Goal: Task Accomplishment & Management: Manage account settings

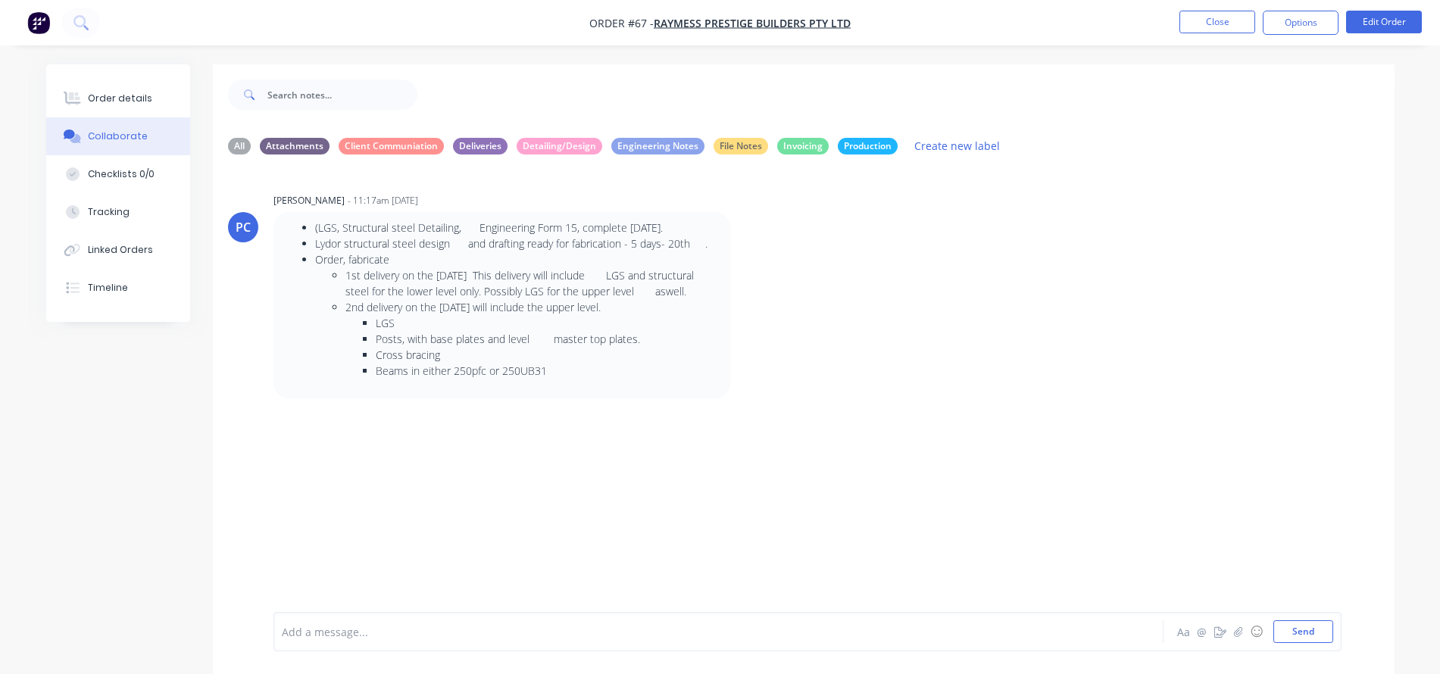
scroll to position [23, 0]
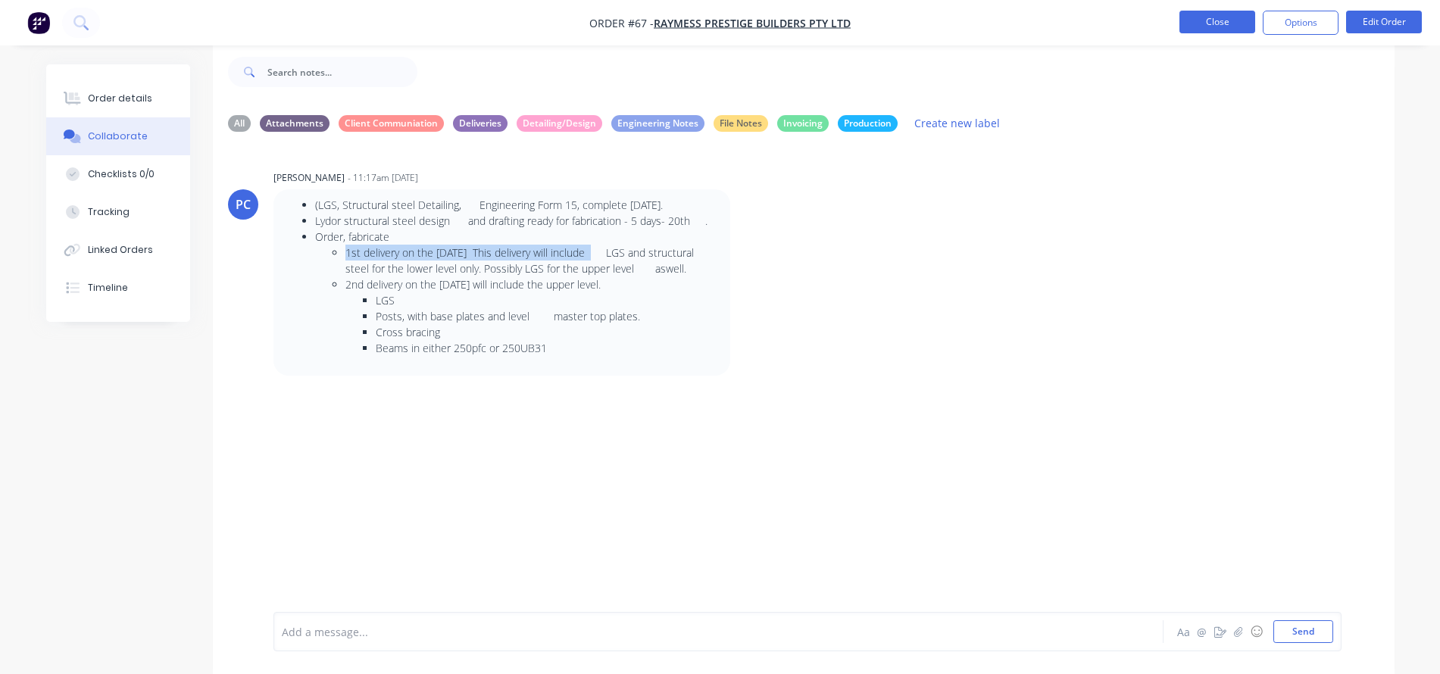
click at [1208, 23] on button "Close" at bounding box center [1218, 22] width 76 height 23
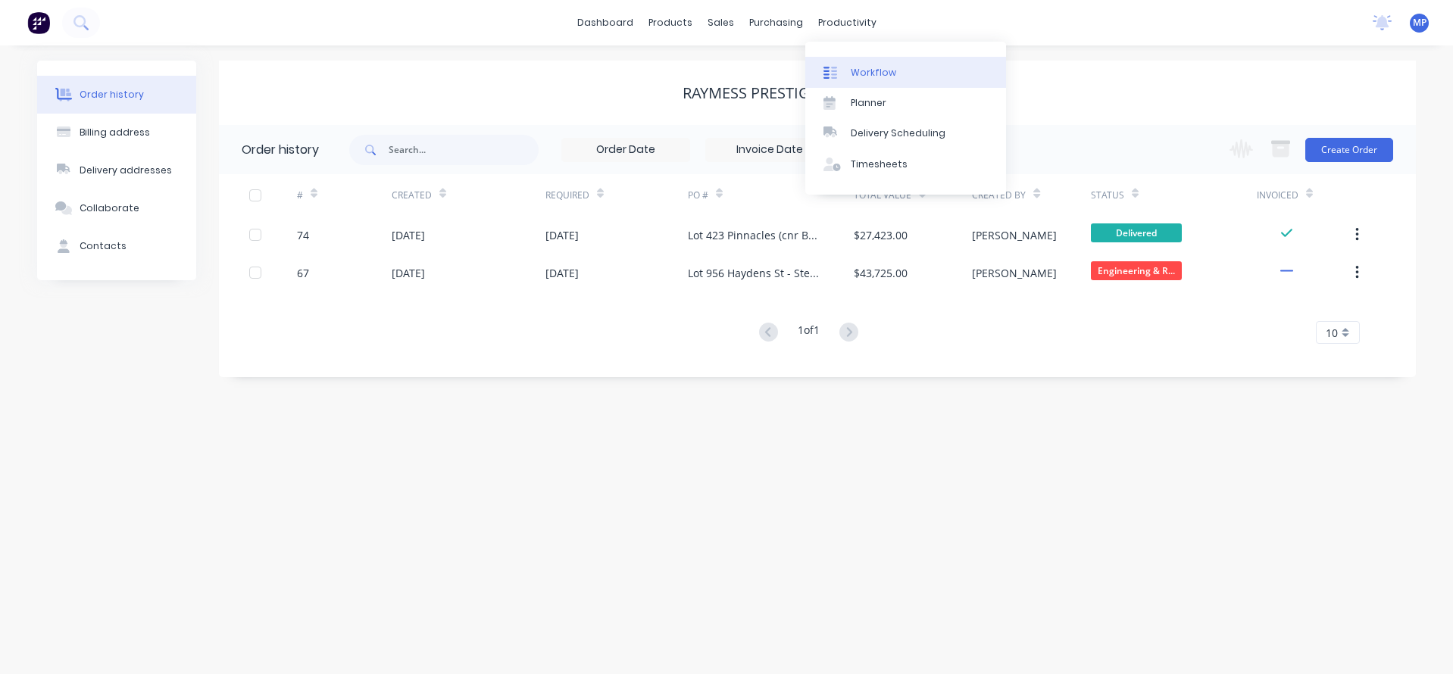
click at [887, 72] on div "Workflow" at bounding box center [873, 73] width 45 height 14
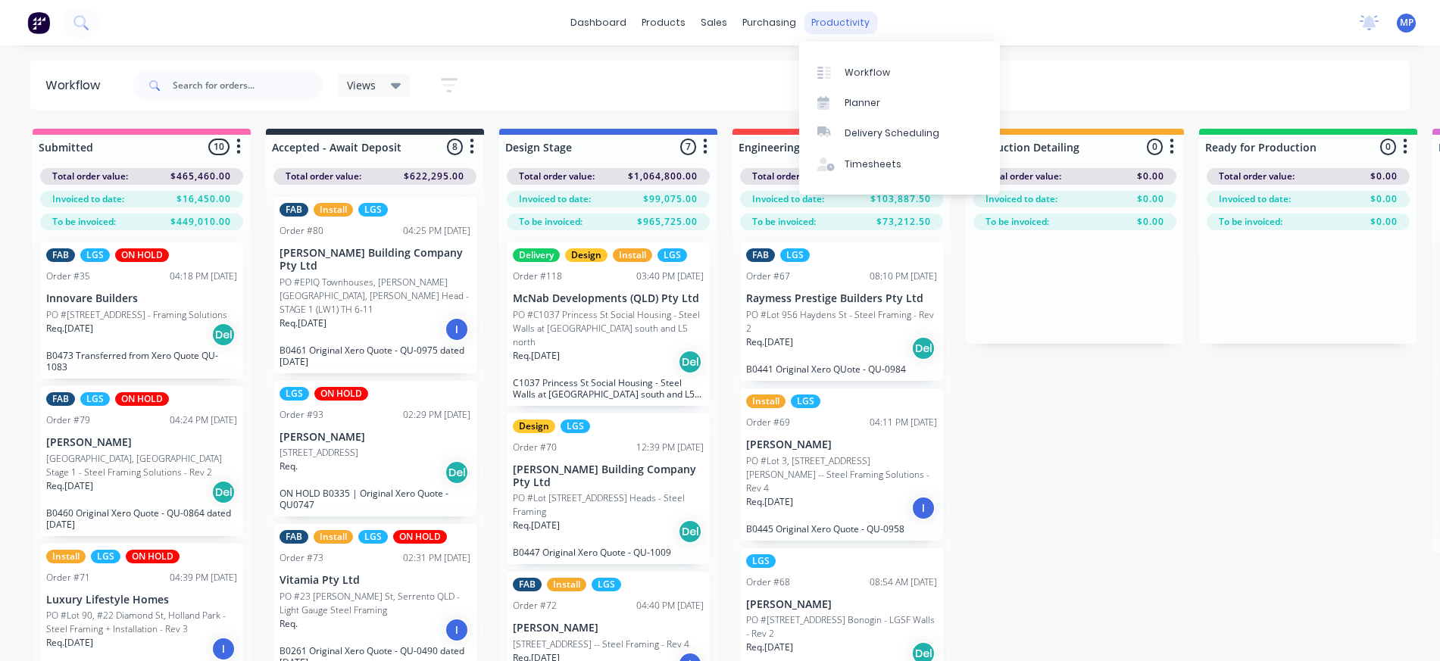
click at [836, 16] on div "productivity" at bounding box center [840, 22] width 73 height 23
click at [862, 109] on div "Planner" at bounding box center [863, 103] width 36 height 14
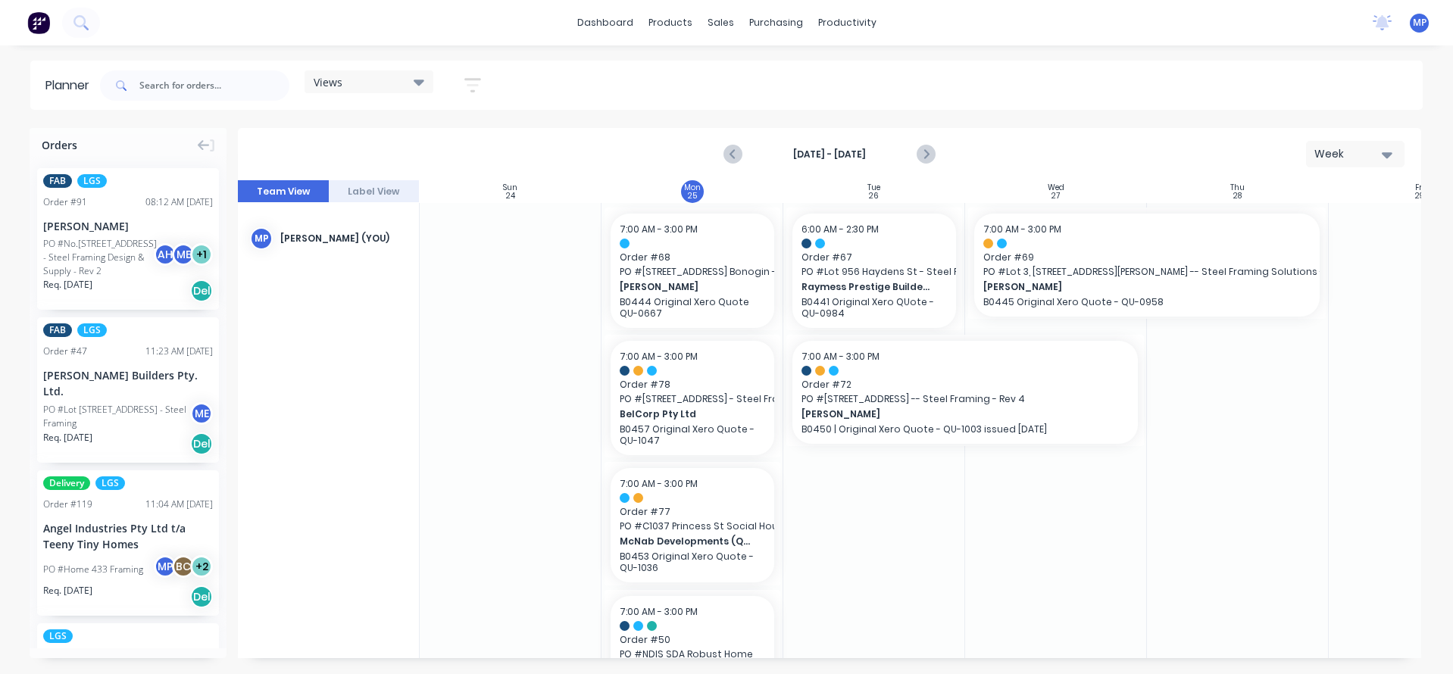
scroll to position [0, 1]
click at [424, 78] on icon at bounding box center [419, 81] width 11 height 17
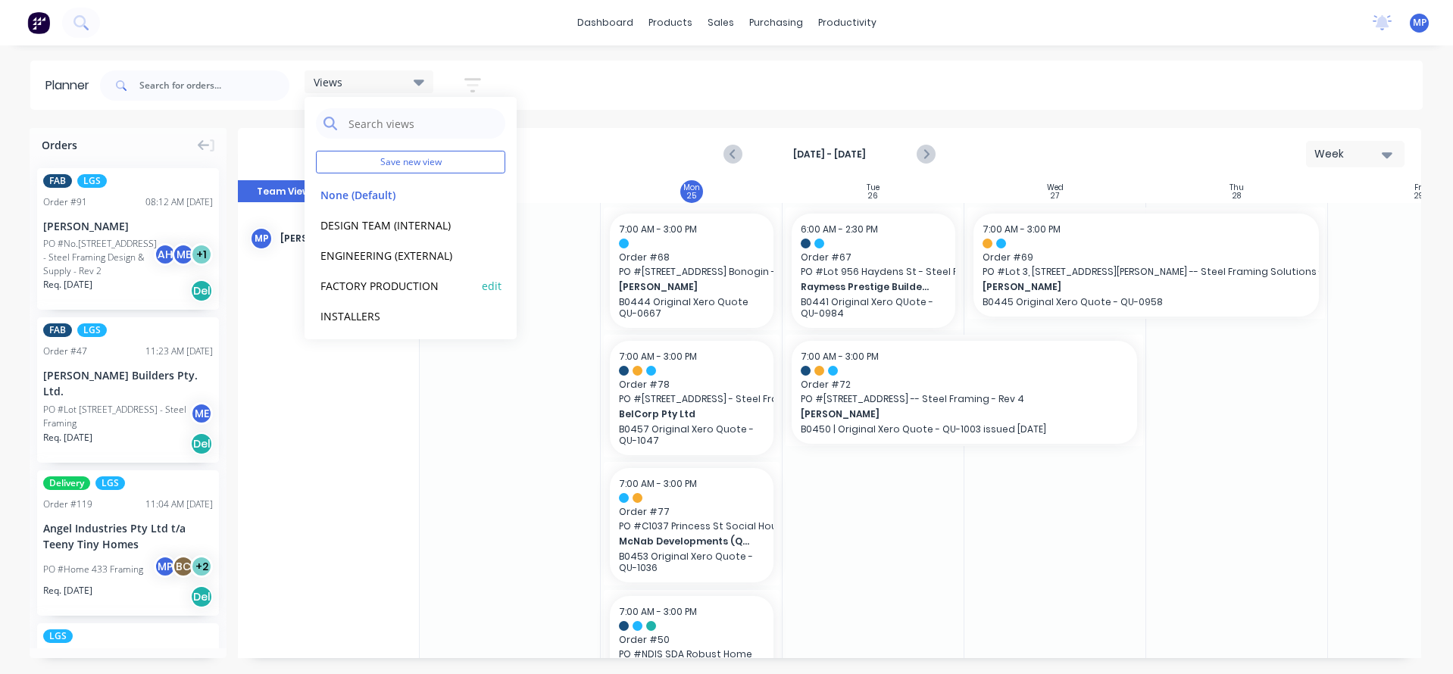
scroll to position [3, 0]
click at [430, 468] on div at bounding box center [510, 521] width 182 height 637
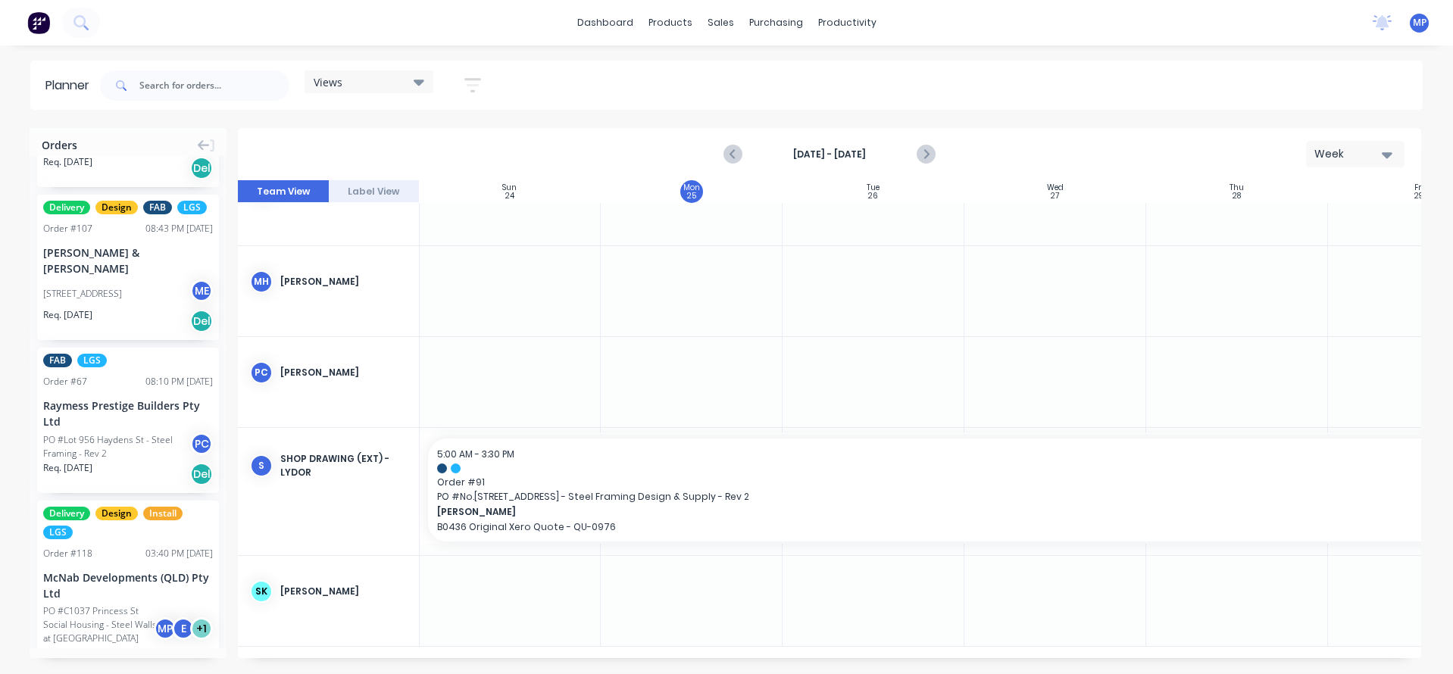
scroll to position [758, 0]
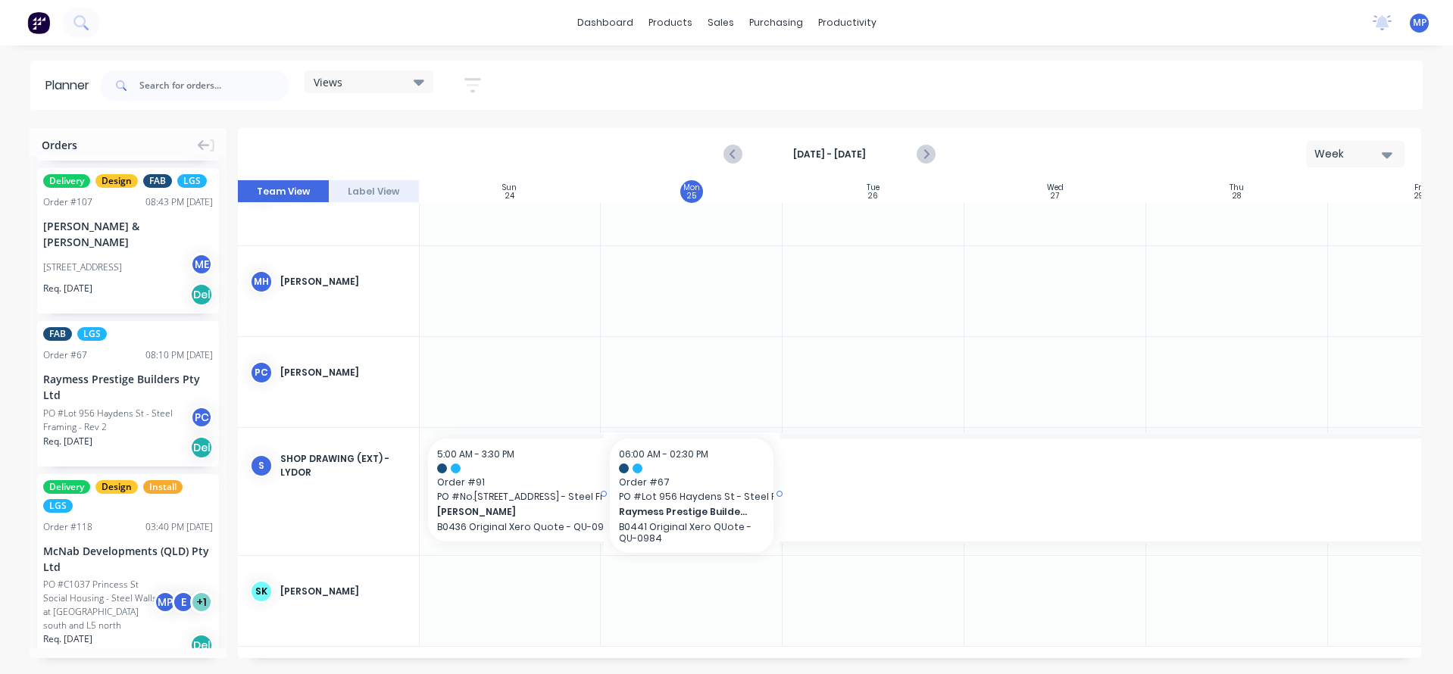
drag, startPoint x: 117, startPoint y: 393, endPoint x: 487, endPoint y: 426, distance: 372.0
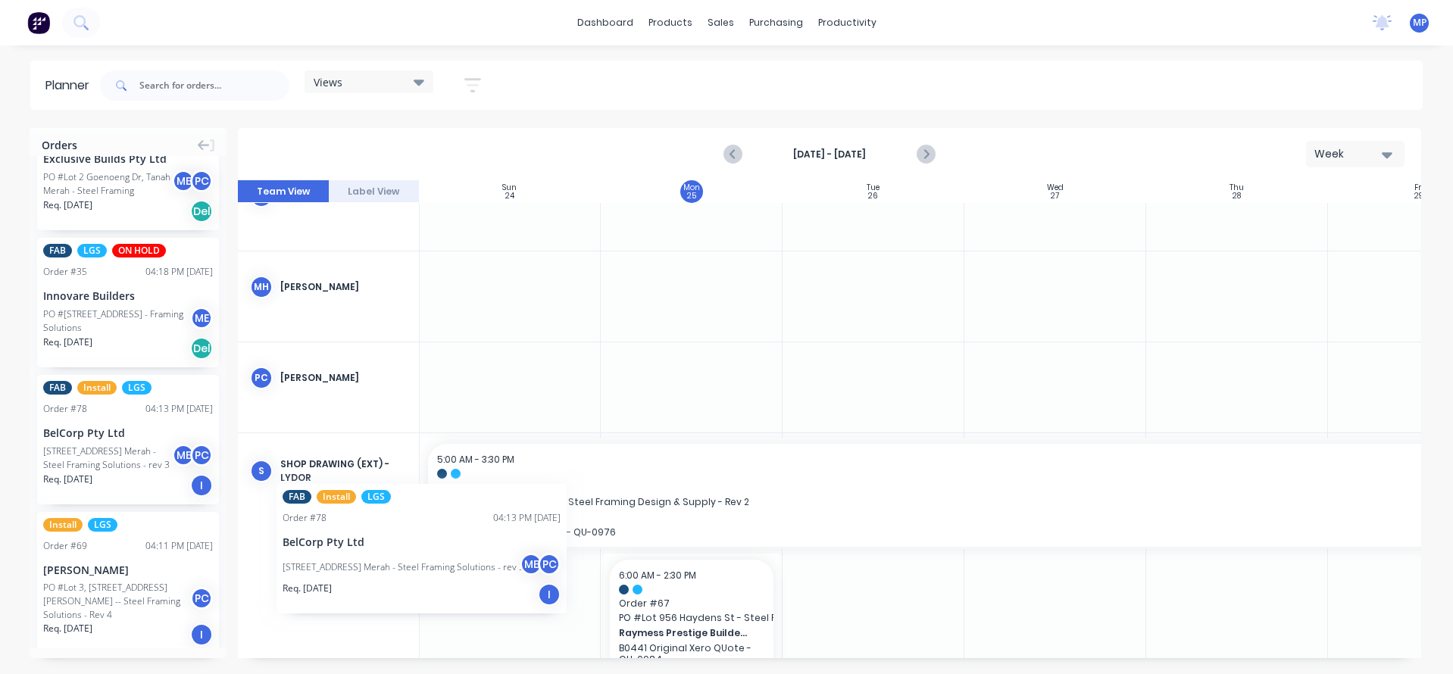
scroll to position [2530, 0]
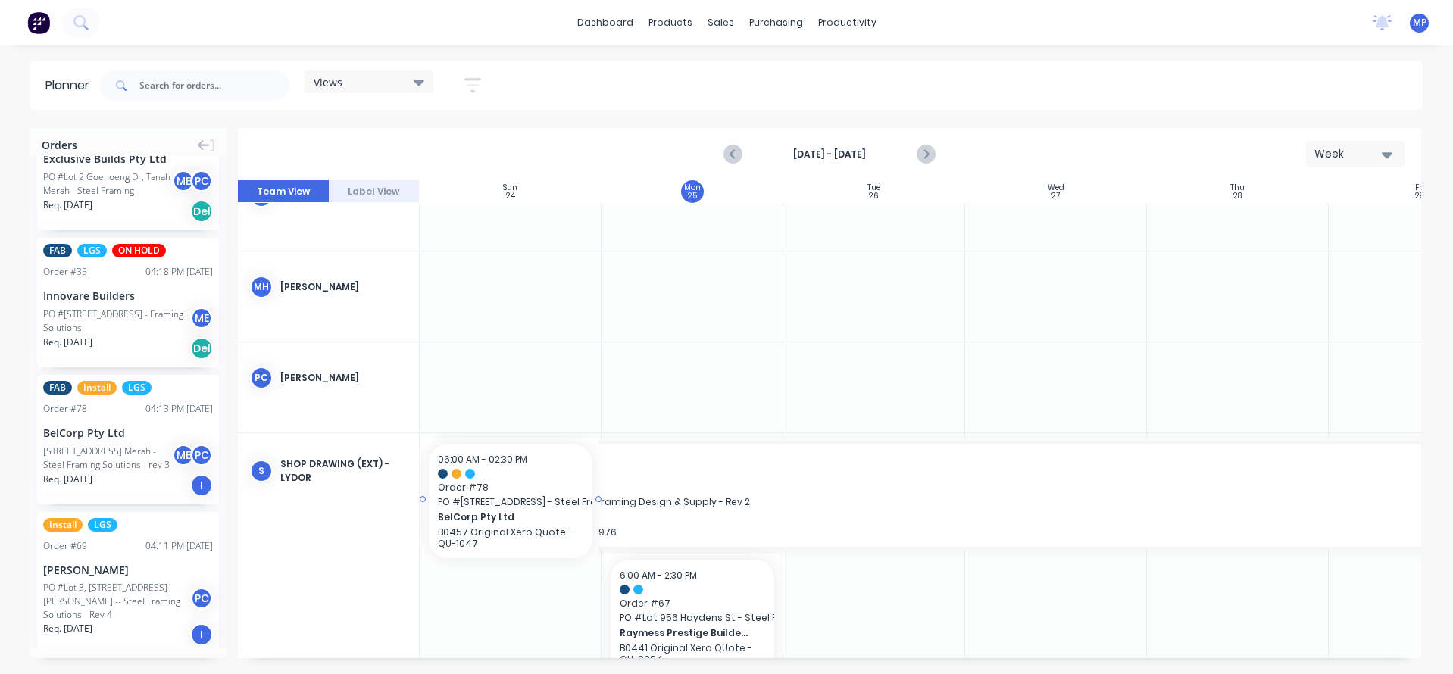
drag, startPoint x: 103, startPoint y: 419, endPoint x: 549, endPoint y: 521, distance: 457.7
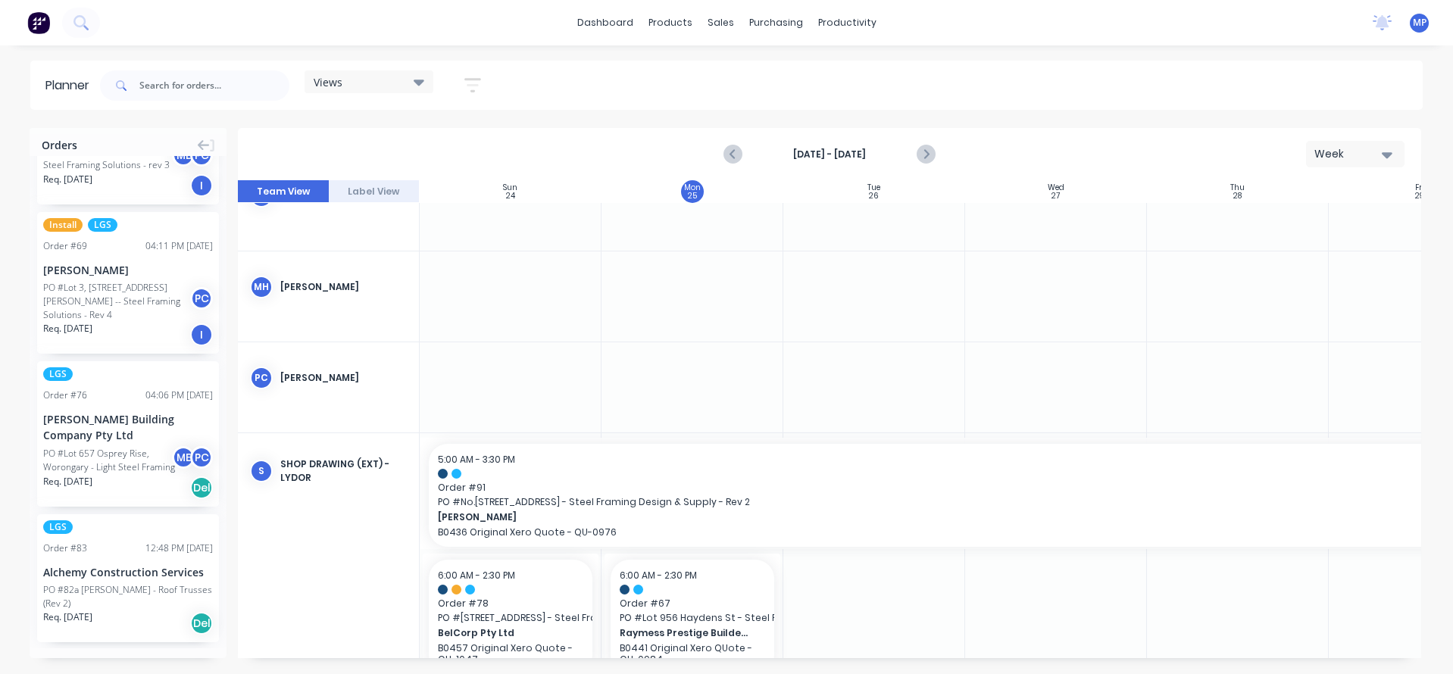
scroll to position [4925, 0]
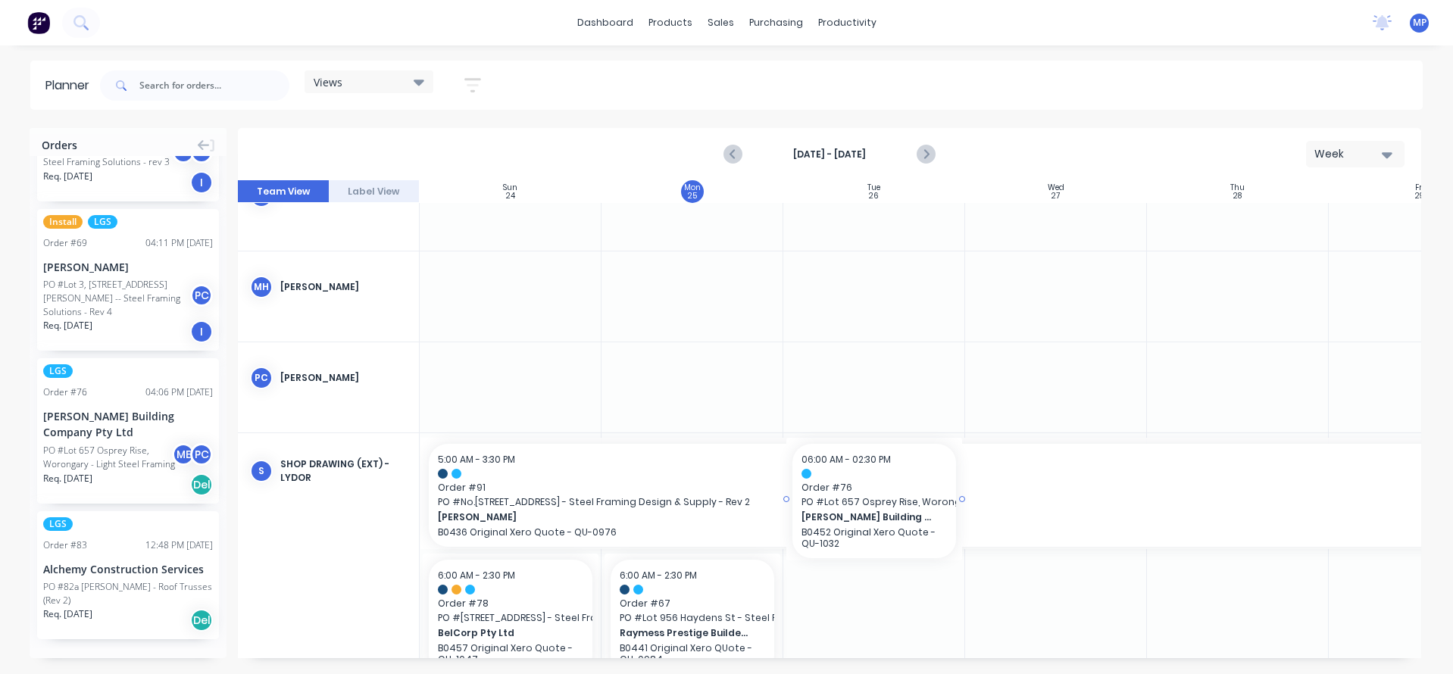
drag, startPoint x: 95, startPoint y: 443, endPoint x: 880, endPoint y: 601, distance: 800.7
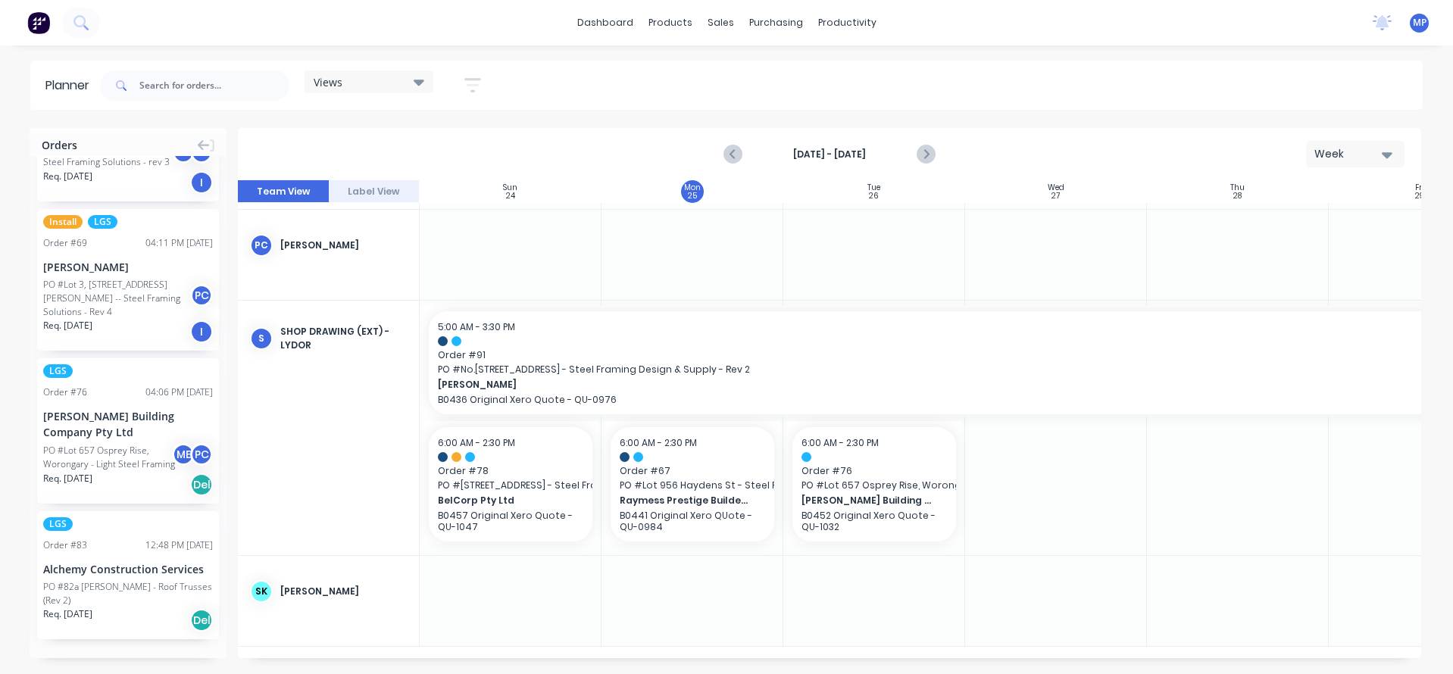
scroll to position [4935, 0]
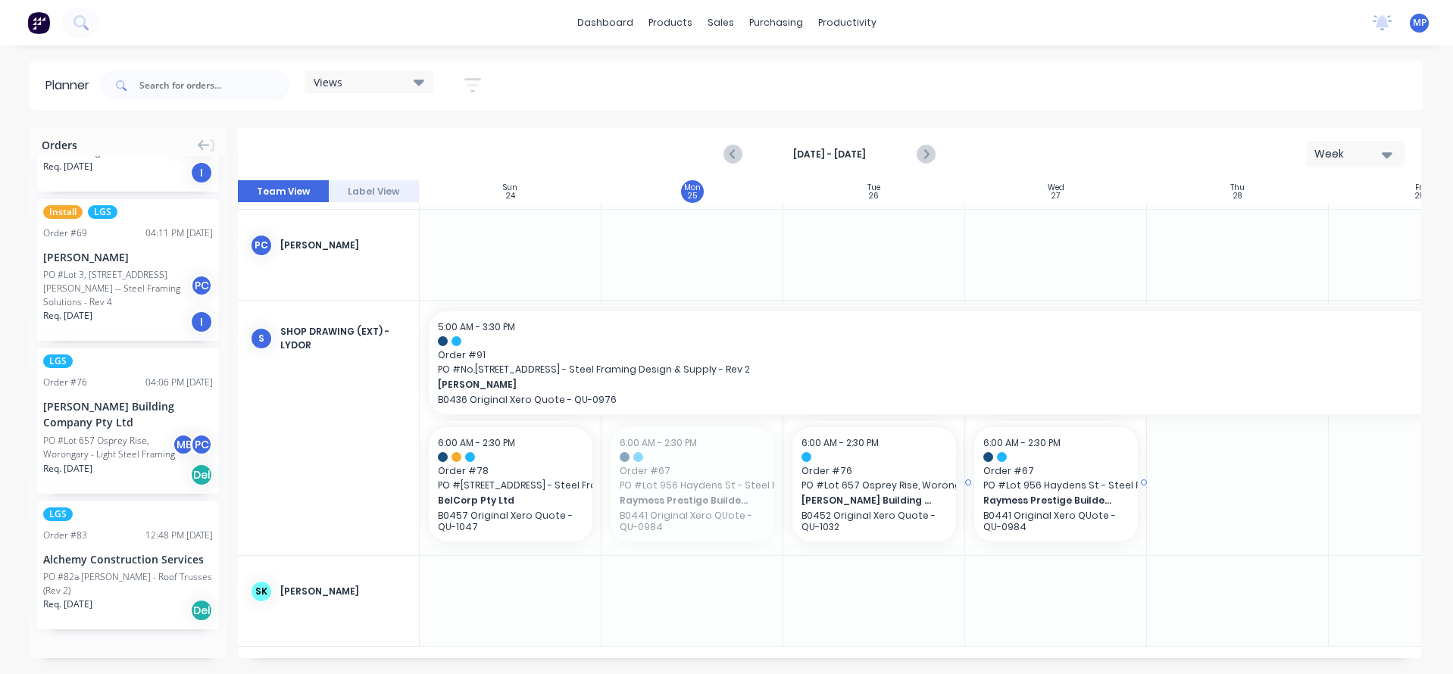
drag, startPoint x: 701, startPoint y: 486, endPoint x: 980, endPoint y: 479, distance: 278.9
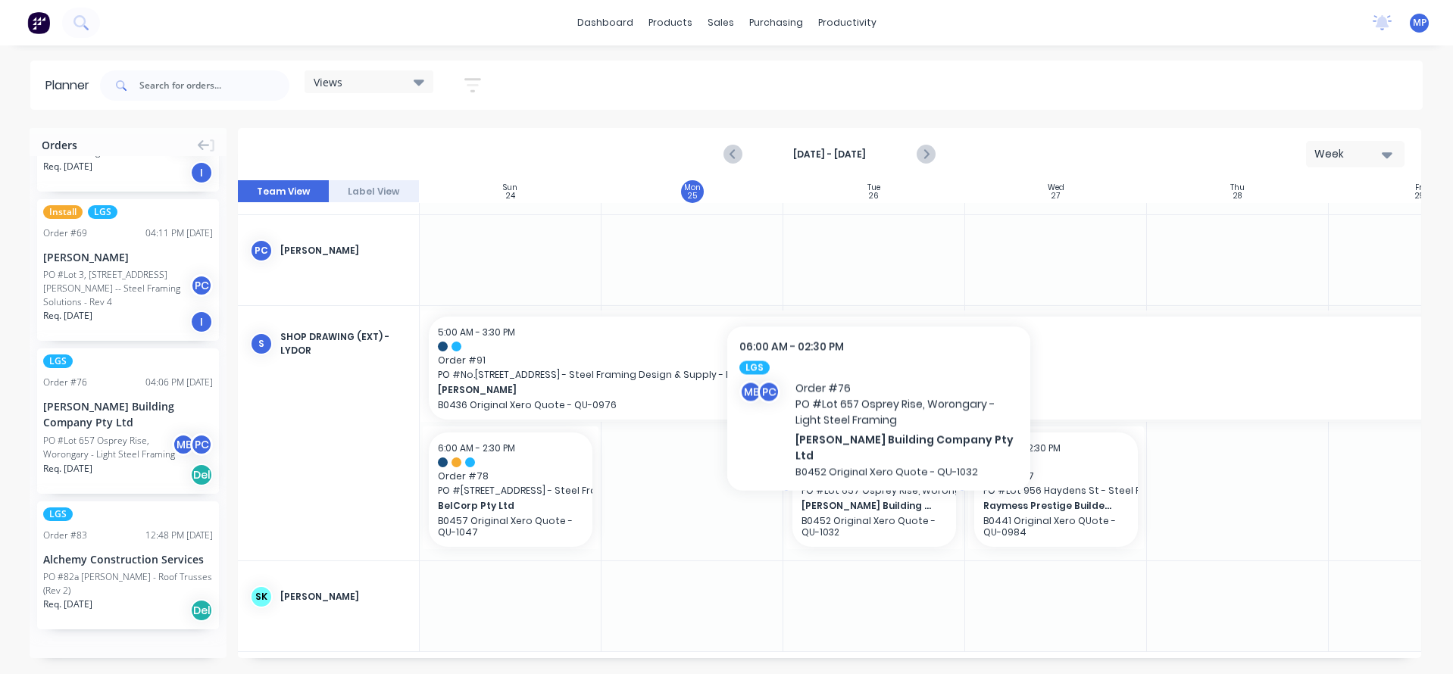
click at [879, 502] on span "[PERSON_NAME] Building Company Pty Ltd" at bounding box center [867, 506] width 131 height 14
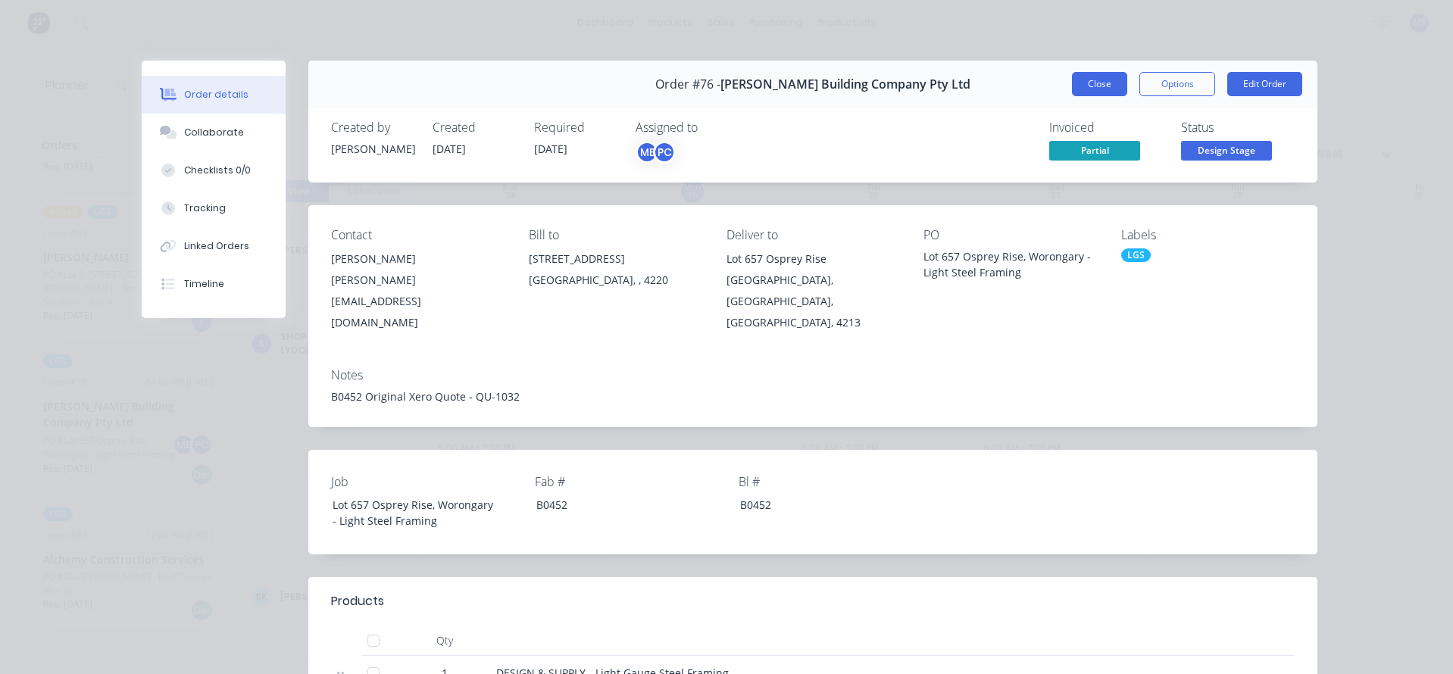
click at [1105, 83] on button "Close" at bounding box center [1099, 84] width 55 height 24
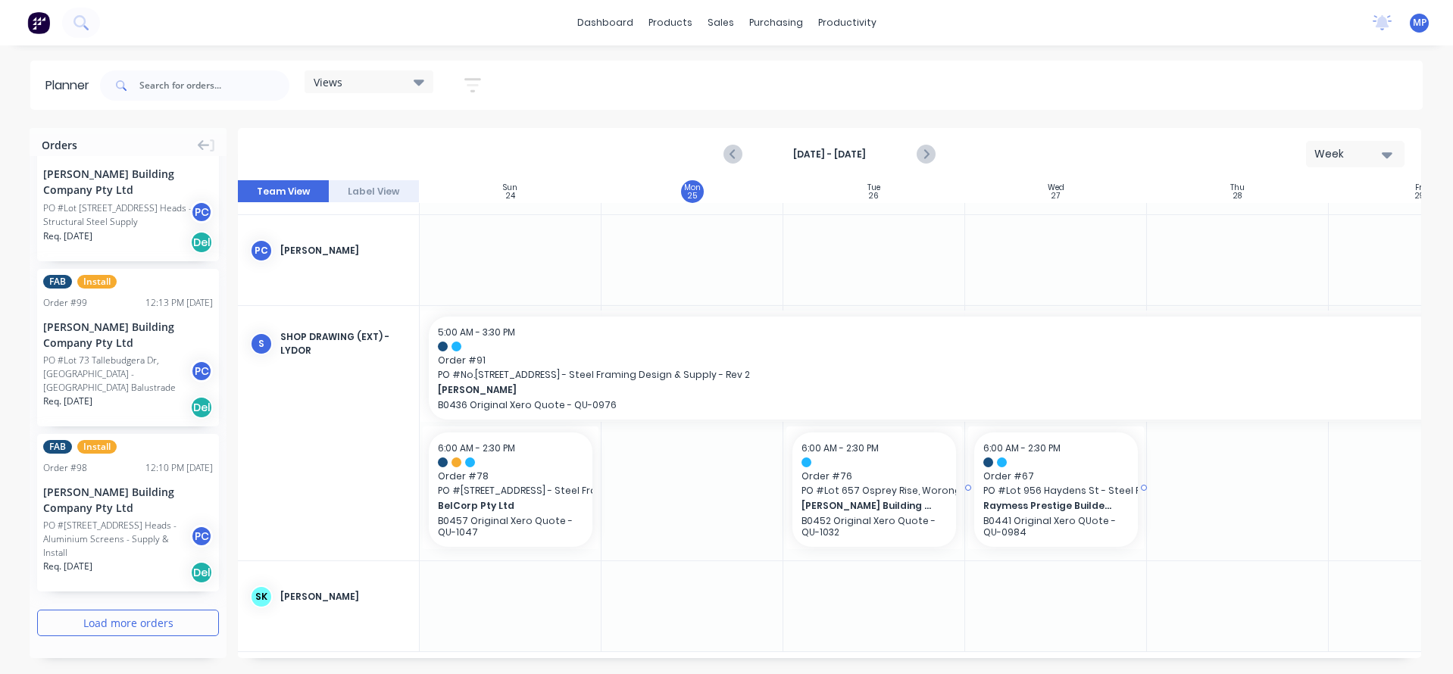
scroll to position [2610, 0]
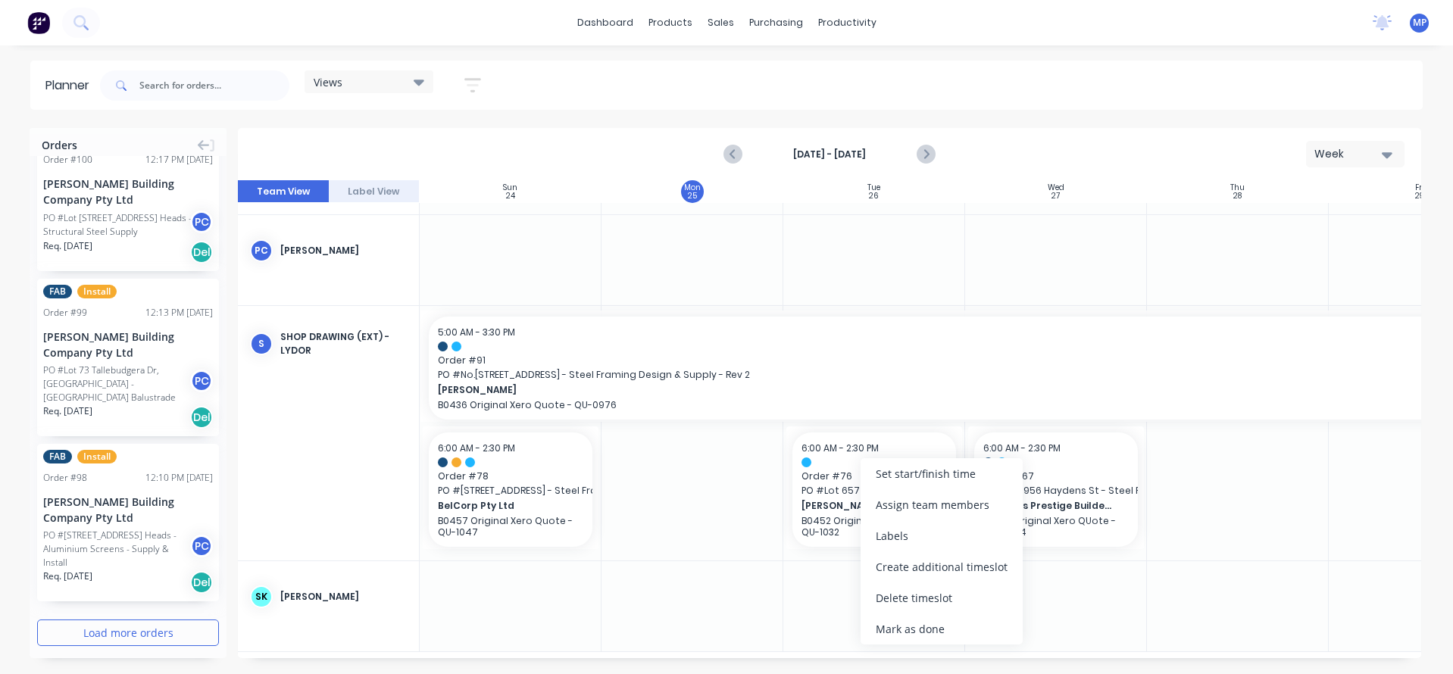
click at [706, 483] on div at bounding box center [693, 433] width 182 height 255
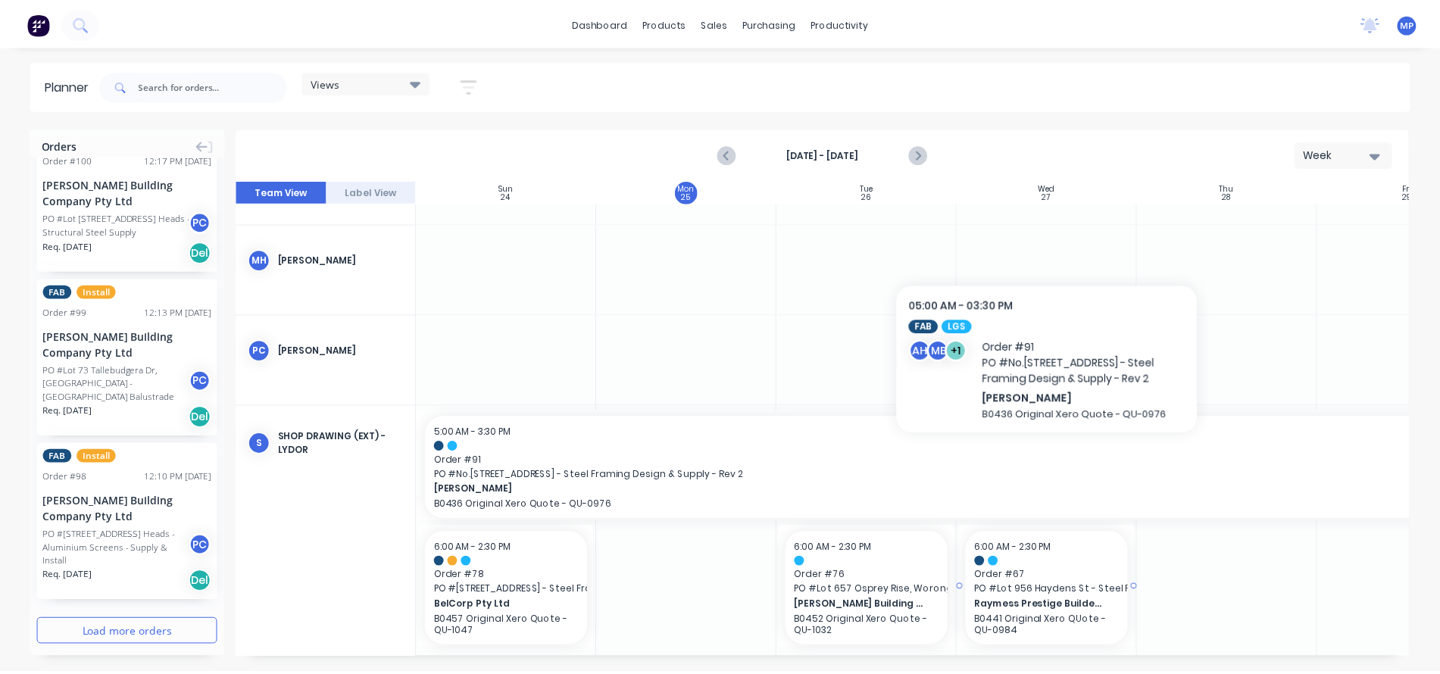
scroll to position [2593, 0]
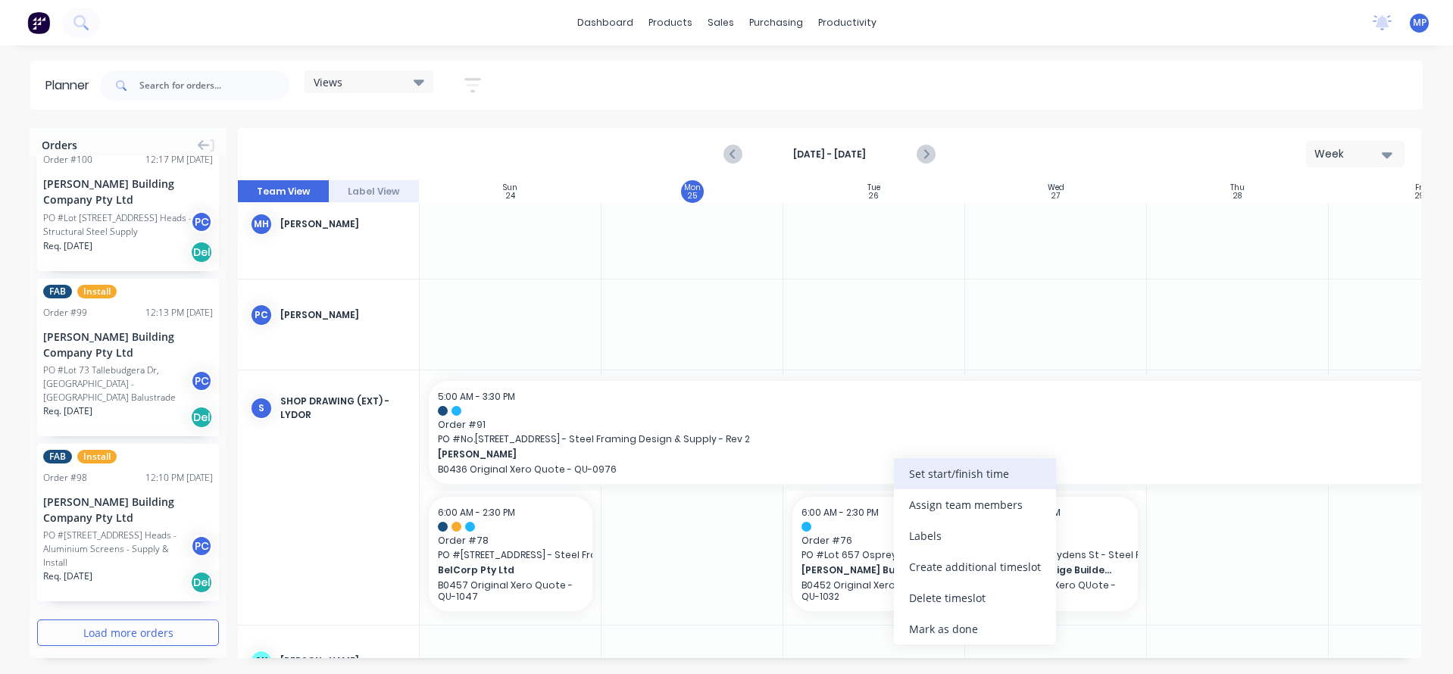
click at [953, 476] on div "Set start/finish time" at bounding box center [975, 473] width 162 height 31
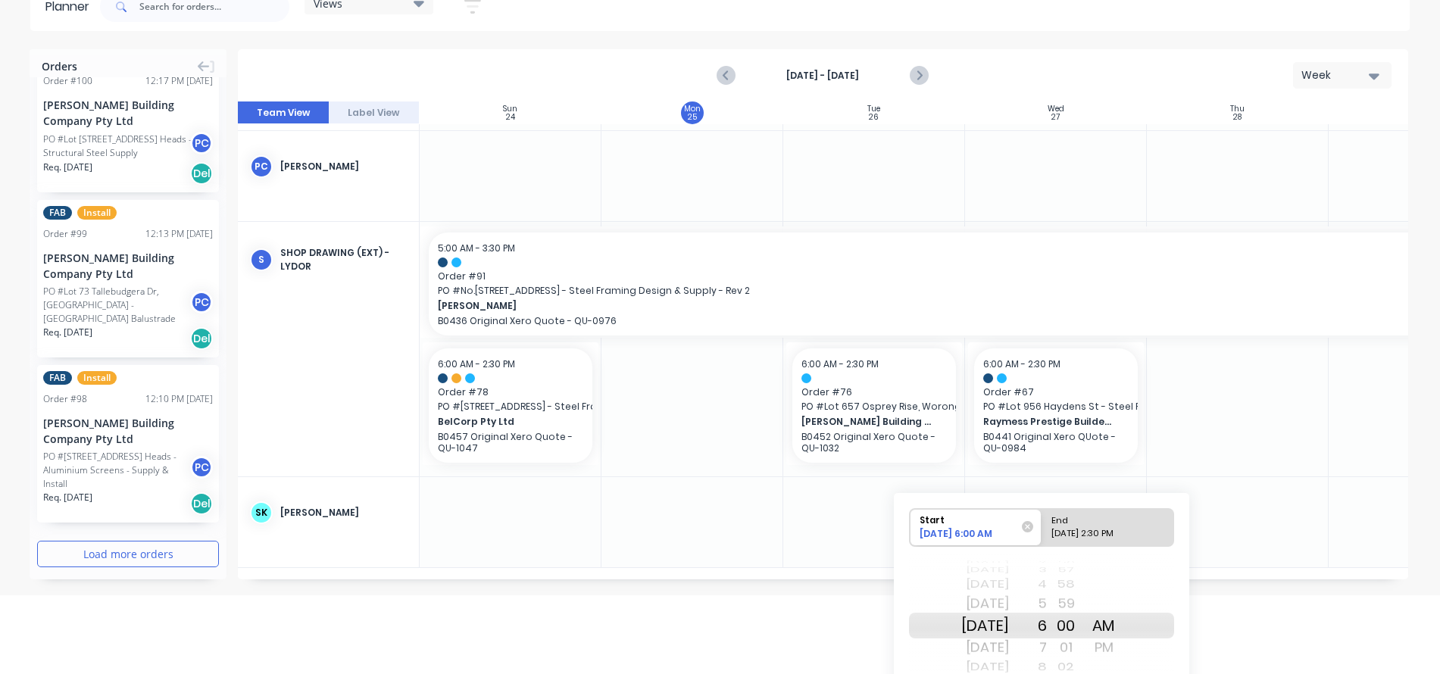
scroll to position [155, 0]
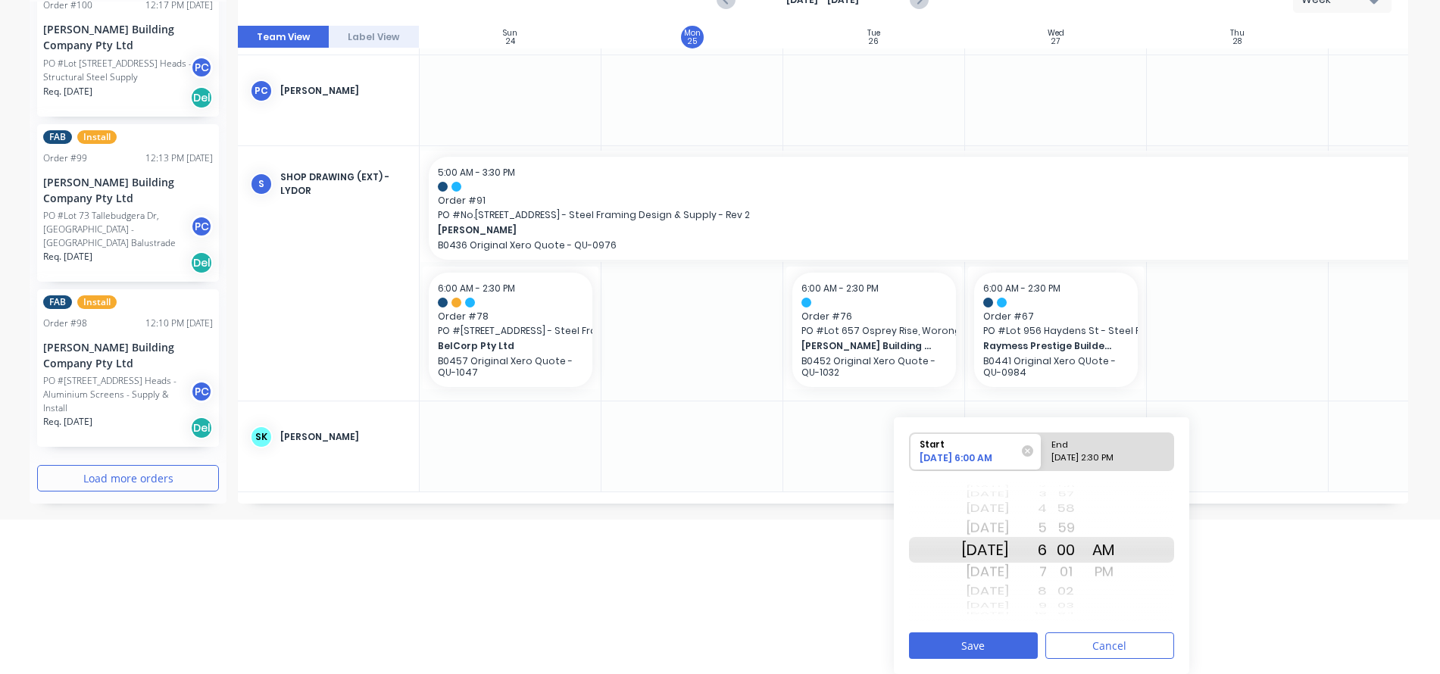
click at [1114, 454] on div "[DATE] 2:30 PM" at bounding box center [1101, 461] width 110 height 19
click at [1043, 454] on input "End [DATE] 2:30 PM" at bounding box center [1042, 451] width 1 height 37
radio input "true"
click at [1009, 552] on div "[DATE]" at bounding box center [986, 550] width 48 height 26
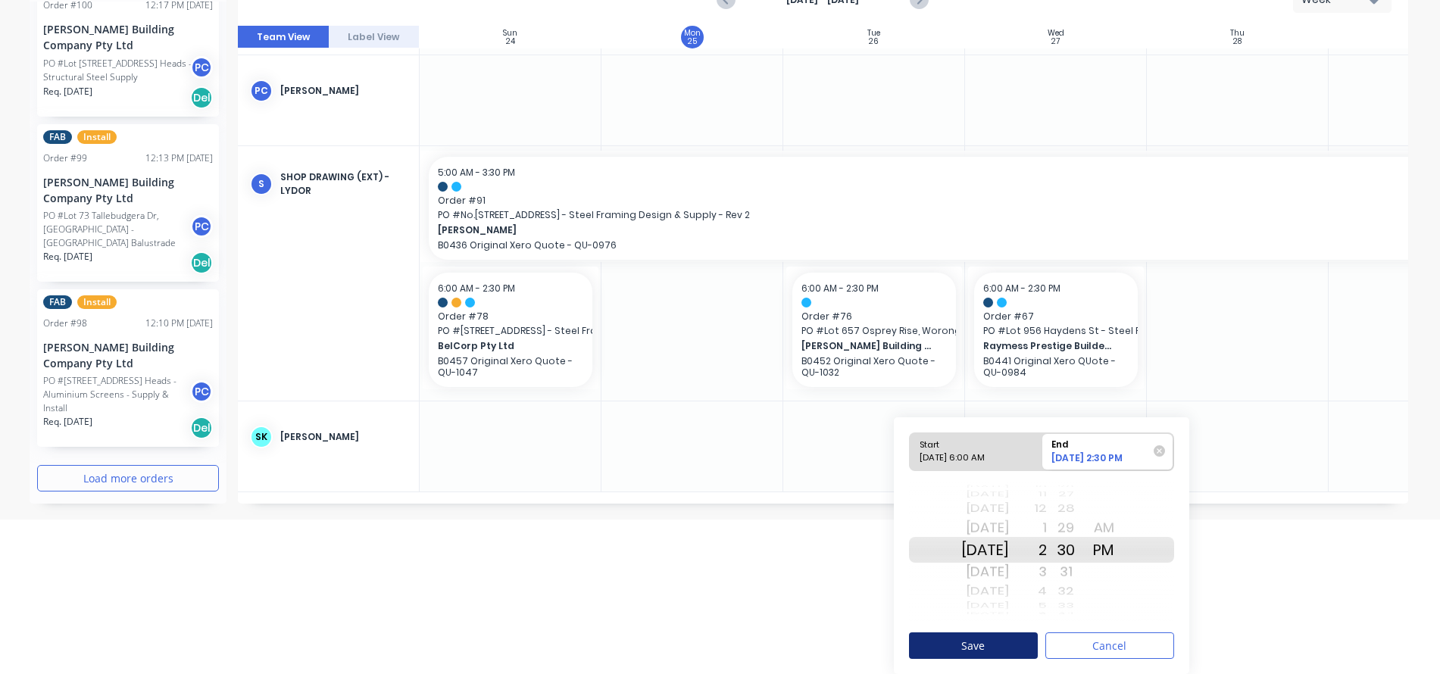
click at [1004, 646] on button "Save" at bounding box center [973, 646] width 129 height 27
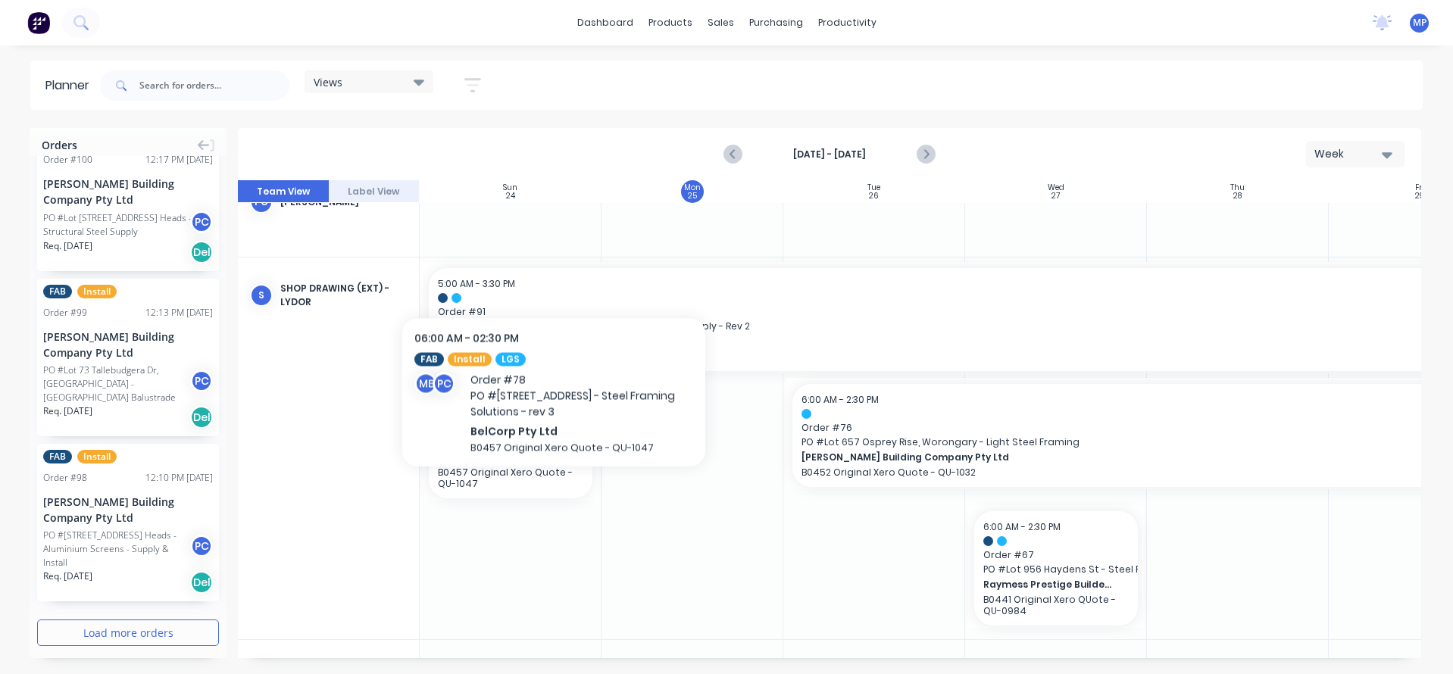
scroll to position [2733, 0]
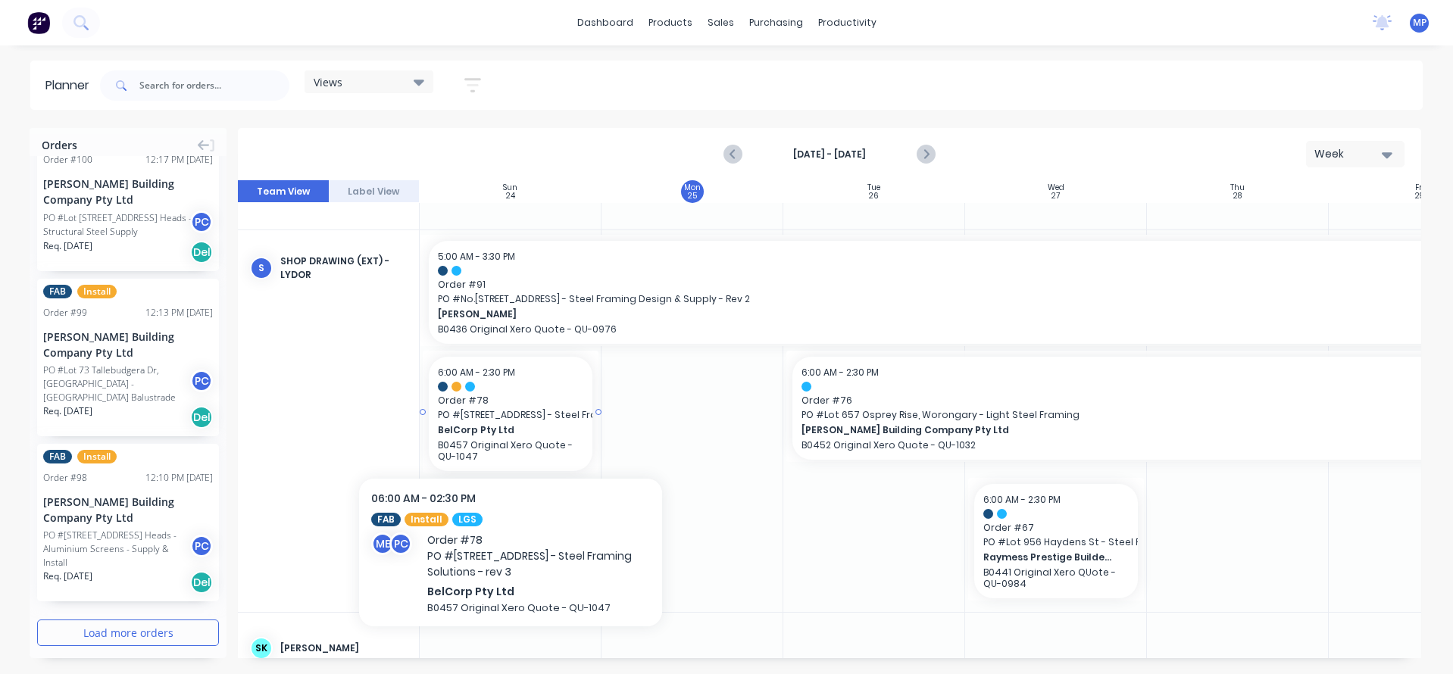
drag, startPoint x: 507, startPoint y: 440, endPoint x: 492, endPoint y: 445, distance: 15.8
drag, startPoint x: 492, startPoint y: 445, endPoint x: 473, endPoint y: 444, distance: 19.0
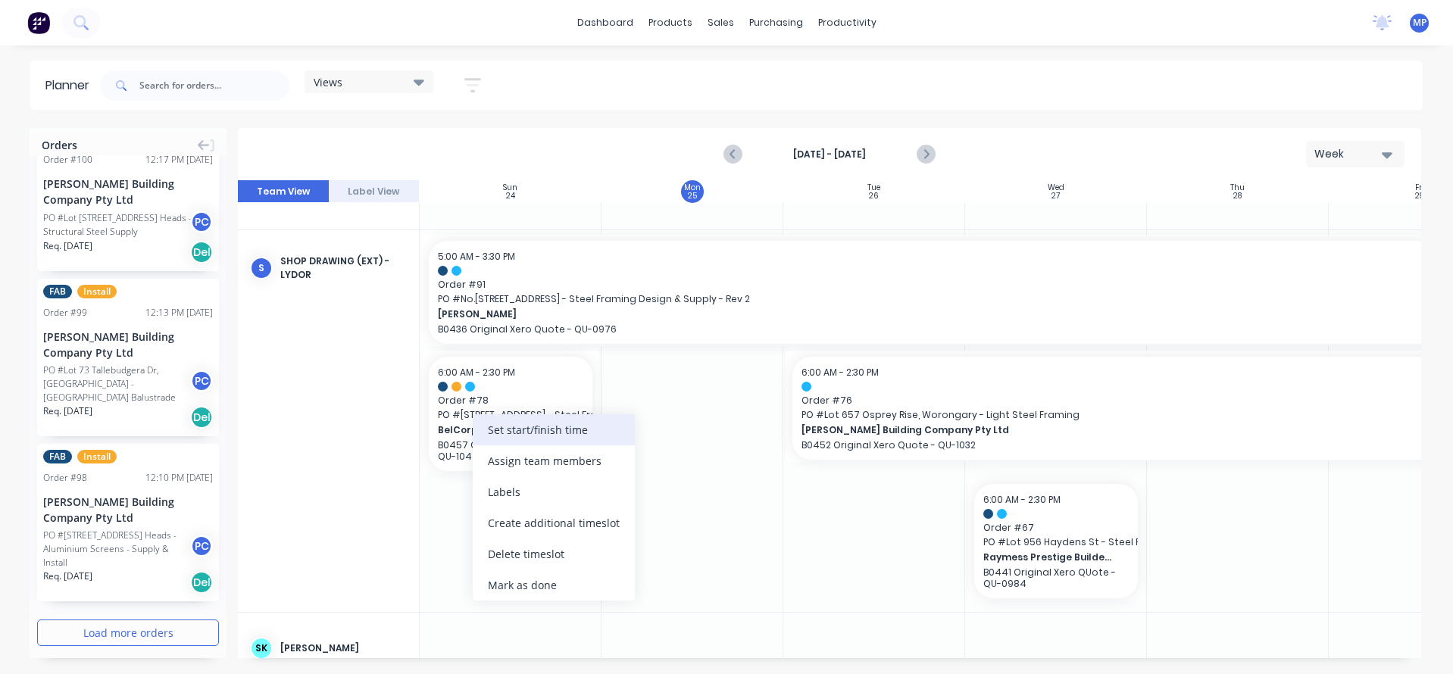
click at [518, 432] on div "Set start/finish time" at bounding box center [554, 429] width 162 height 31
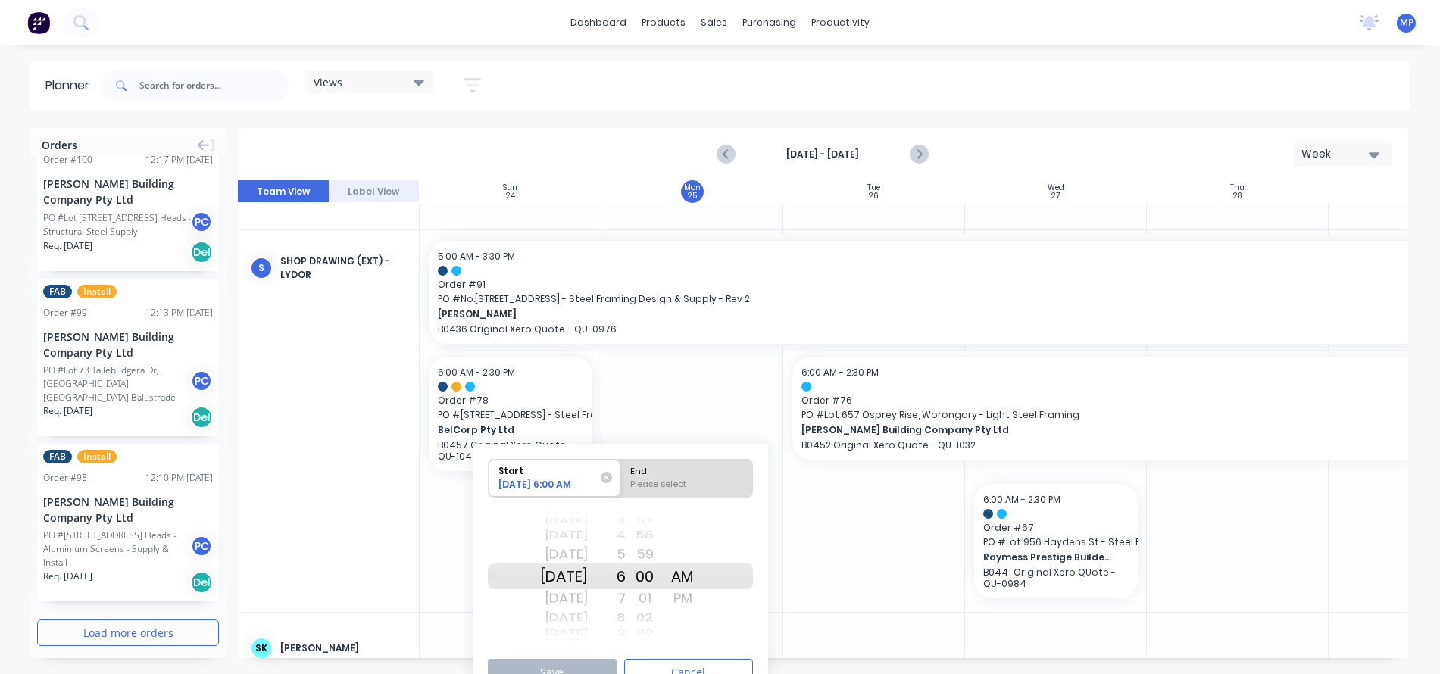
click at [588, 577] on div "[DATE]" at bounding box center [564, 577] width 48 height 26
click at [665, 478] on div "Please select" at bounding box center [687, 487] width 124 height 19
click at [621, 478] on input "End Please select" at bounding box center [621, 478] width 1 height 37
radio input "true"
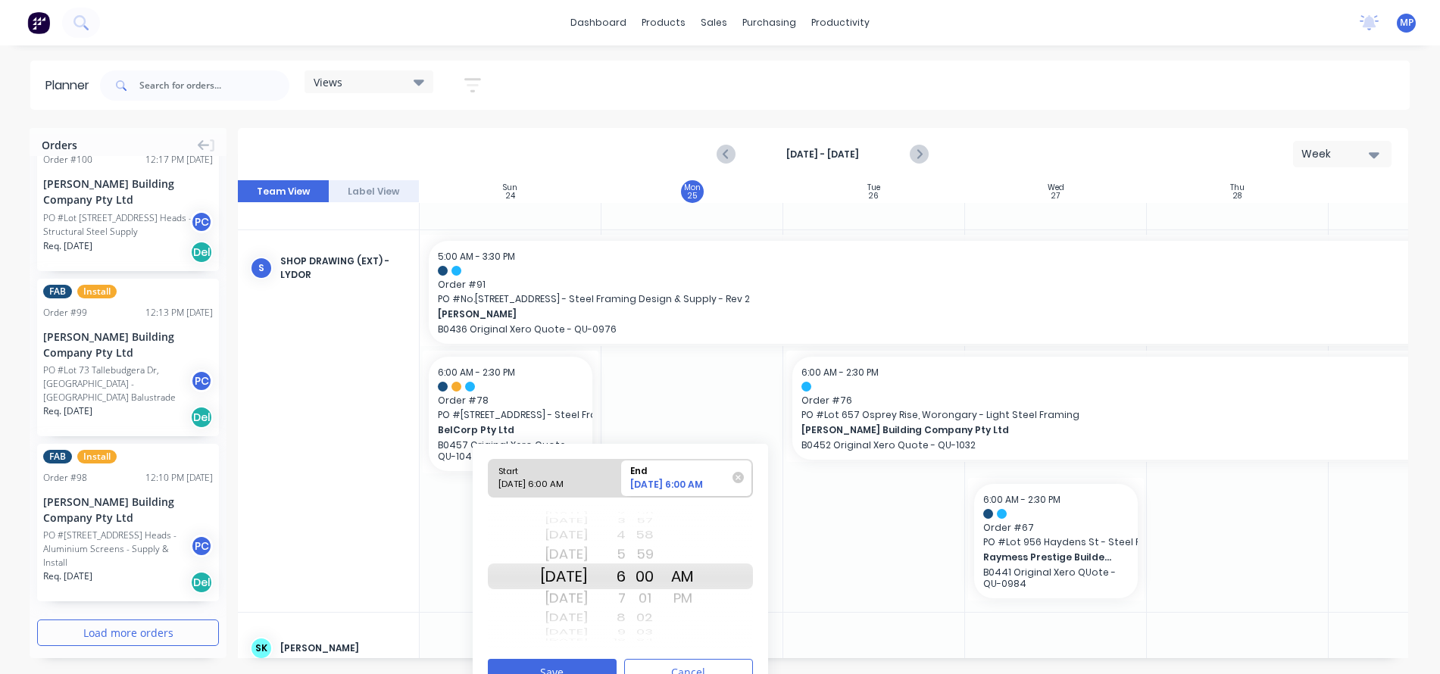
click at [588, 550] on div "[DATE]" at bounding box center [564, 555] width 48 height 24
click at [594, 663] on button "Save" at bounding box center [552, 672] width 129 height 27
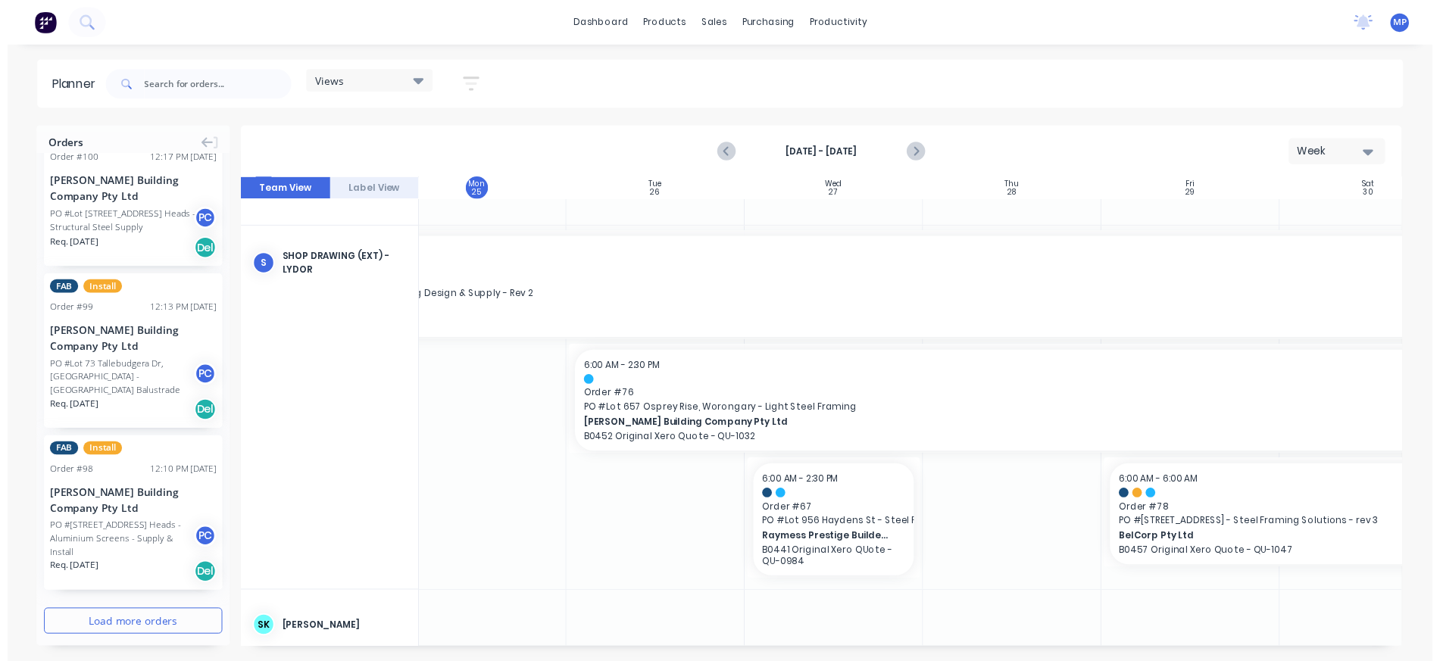
scroll to position [2733, 236]
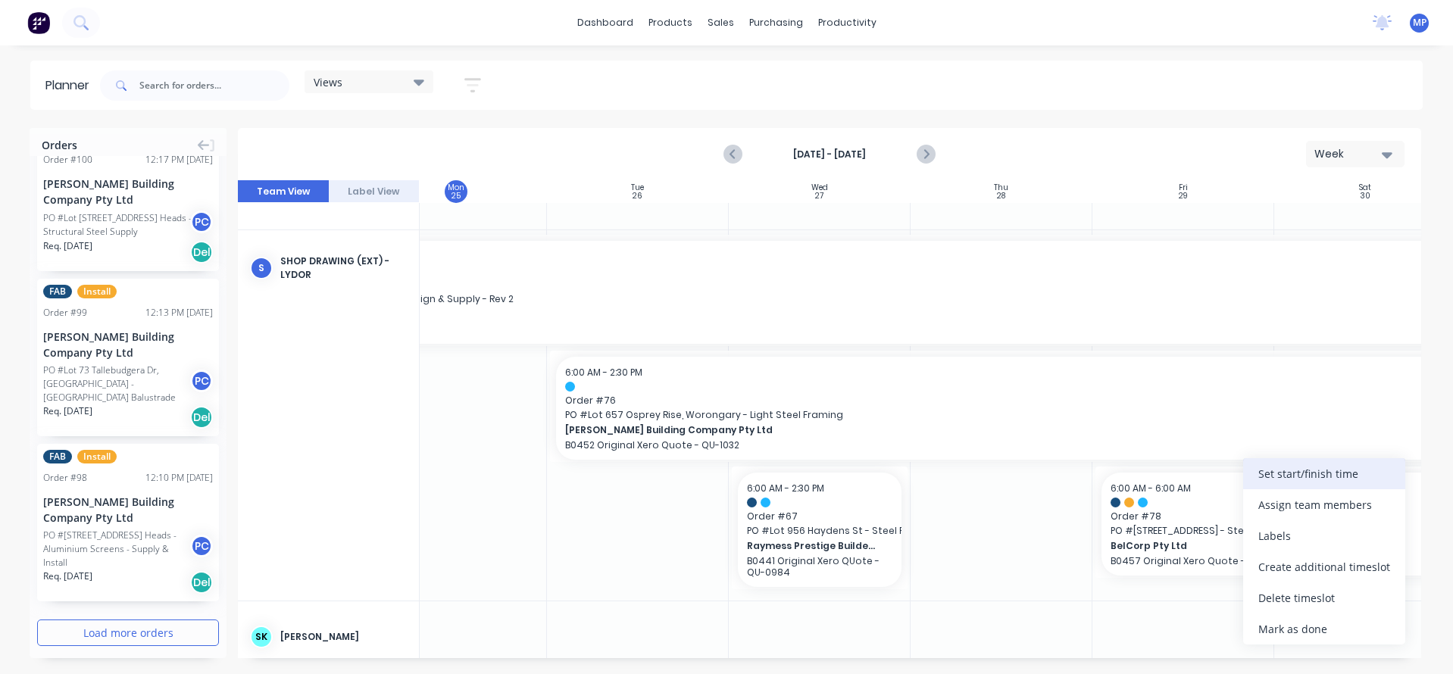
click at [1284, 478] on div "Set start/finish time" at bounding box center [1324, 473] width 162 height 31
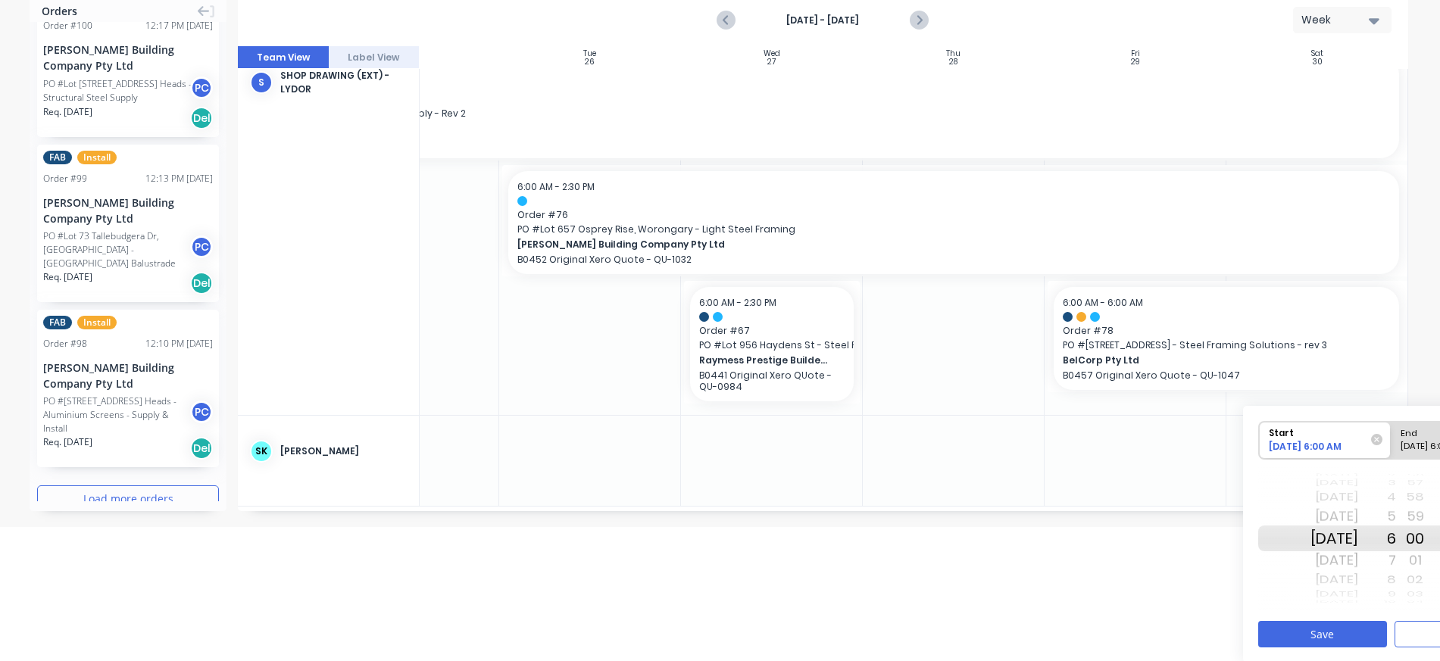
scroll to position [136, 0]
click at [1432, 447] on div "[DATE] 6:00 AM" at bounding box center [1451, 448] width 110 height 19
click at [1392, 447] on input "End [DATE] 6:00 AM" at bounding box center [1391, 439] width 1 height 37
radio input "true"
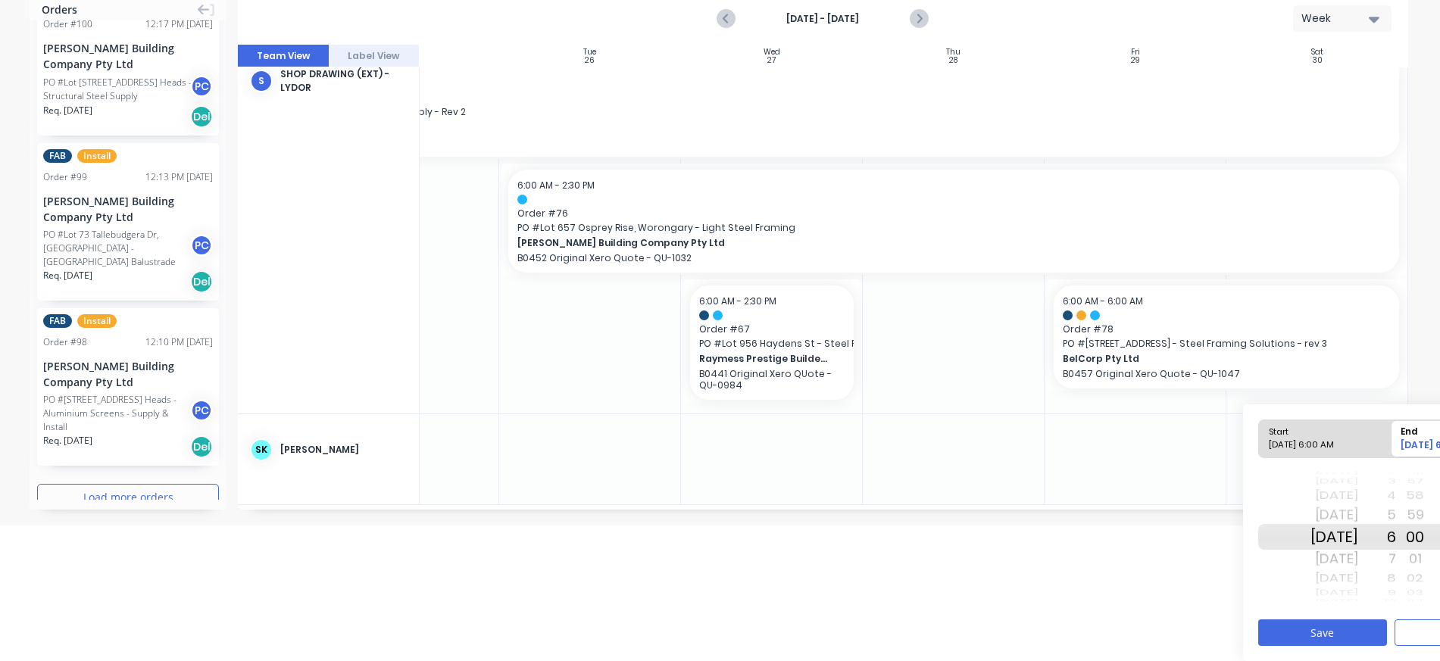
click at [1359, 534] on div "[DATE]" at bounding box center [1335, 537] width 48 height 26
click at [1322, 630] on button "Save" at bounding box center [1323, 633] width 129 height 27
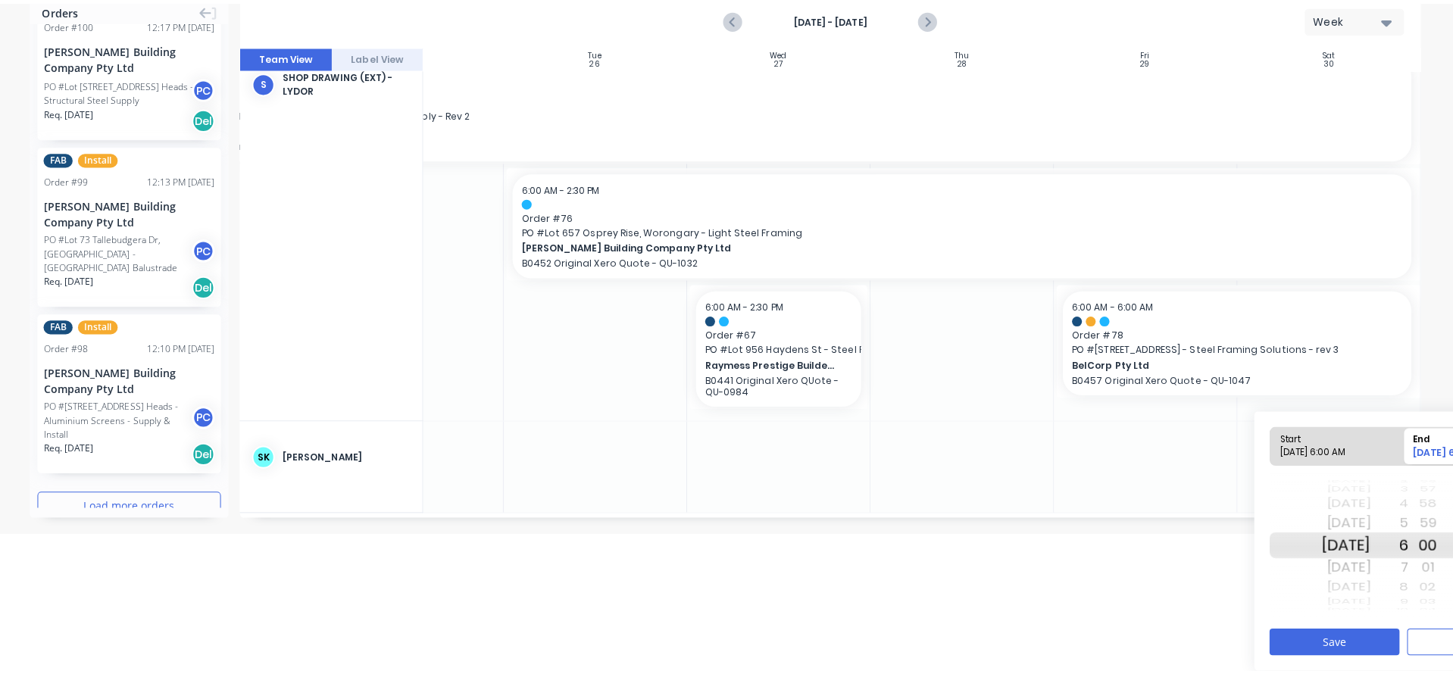
scroll to position [2773, 277]
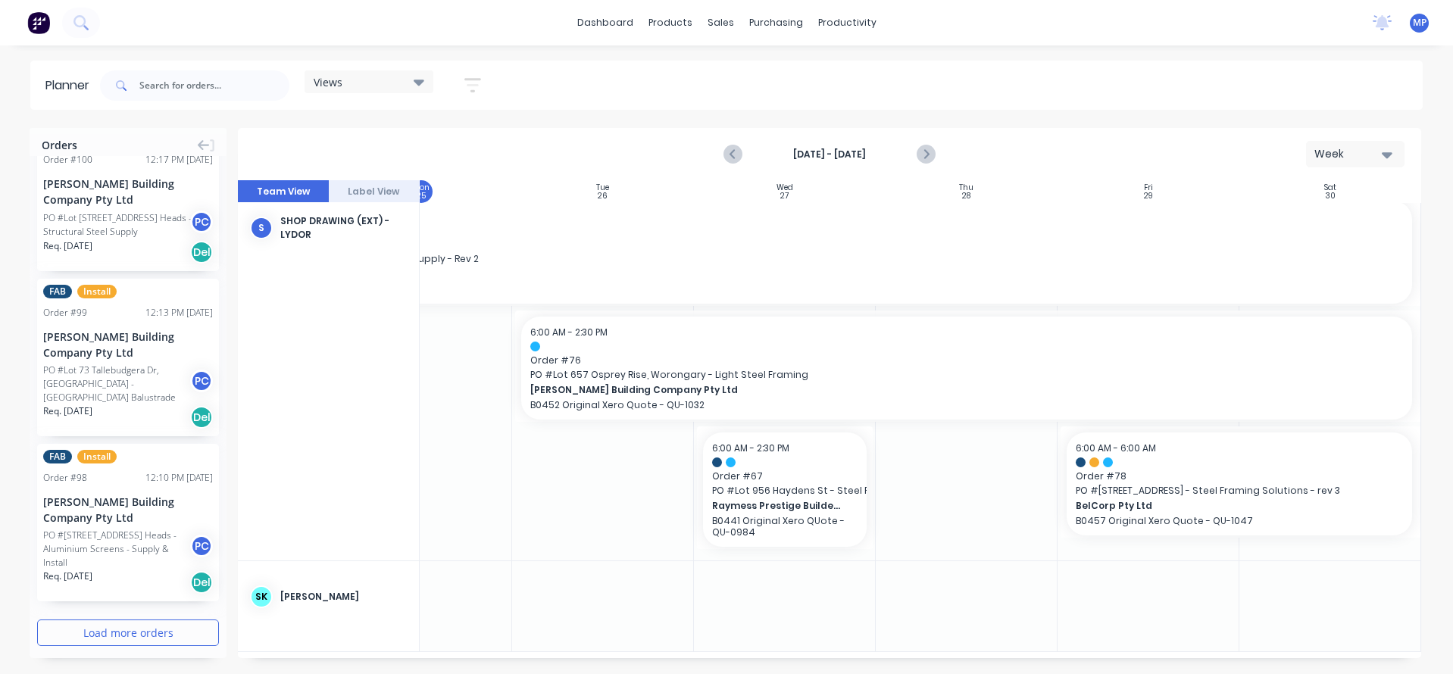
click at [961, 615] on div at bounding box center [967, 606] width 182 height 90
click at [815, 597] on div at bounding box center [785, 606] width 182 height 90
click at [658, 600] on div at bounding box center [603, 606] width 182 height 90
drag, startPoint x: 318, startPoint y: 388, endPoint x: 343, endPoint y: 397, distance: 26.6
click at [318, 388] on div "S SHOP DRAWING (EXT) - LYDOR" at bounding box center [329, 376] width 182 height 372
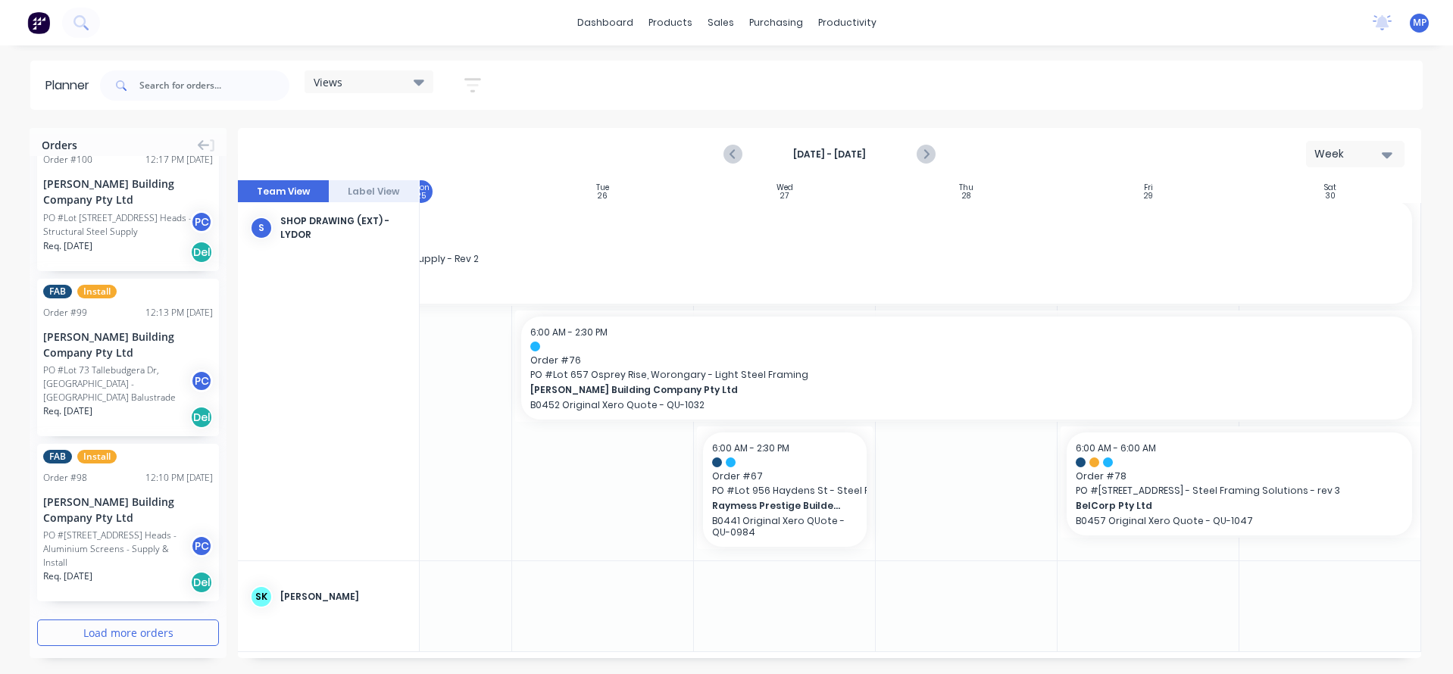
click at [362, 339] on div "S SHOP DRAWING (EXT) - LYDOR" at bounding box center [329, 376] width 182 height 372
click at [824, 75] on div "Views Save new view None (Default) edit DESIGN TEAM (INTERNAL) edit ENGINEERING…" at bounding box center [760, 85] width 1326 height 45
click at [1016, 30] on div "dashboard products sales purchasing productivity dashboard products Product Cat…" at bounding box center [726, 22] width 1453 height 45
click at [536, 12] on div "dashboard products sales purchasing productivity dashboard products Product Cat…" at bounding box center [726, 22] width 1453 height 45
click at [861, 99] on div "Planner" at bounding box center [869, 103] width 36 height 14
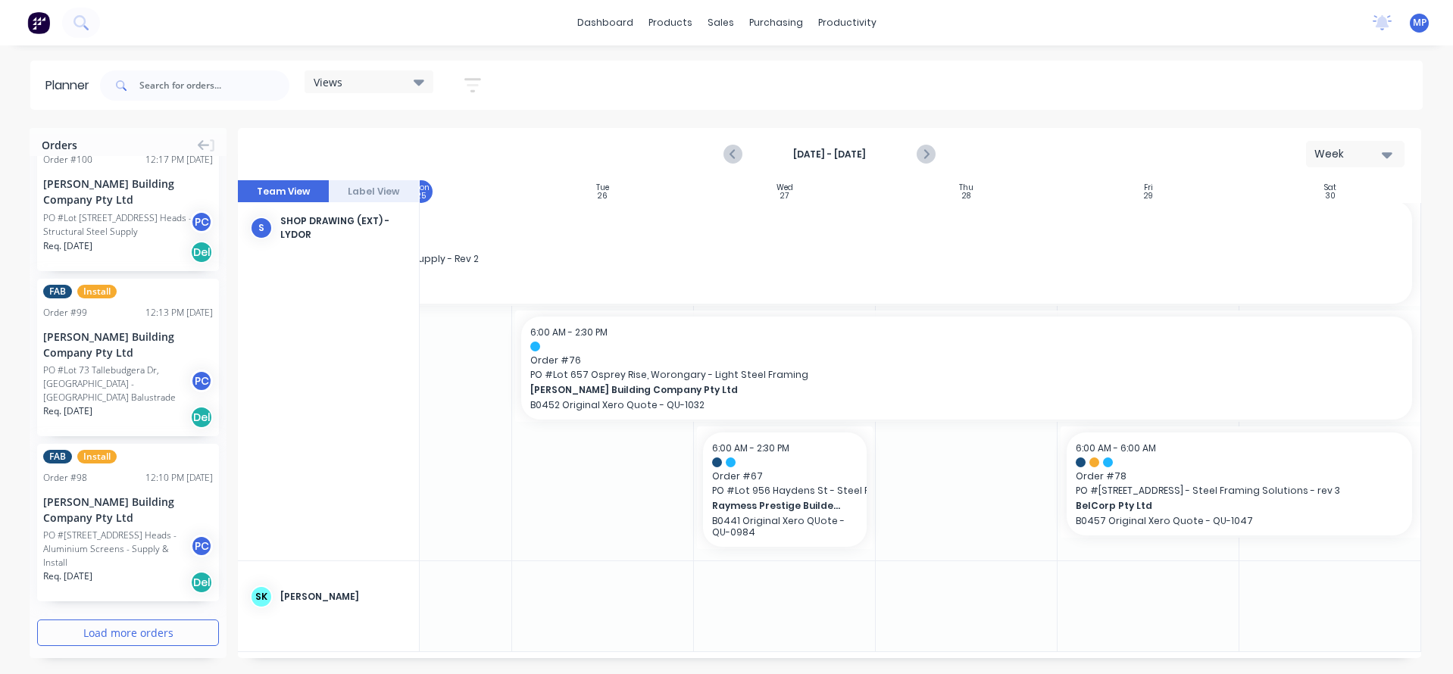
click at [1305, 27] on div "dashboard products sales purchasing productivity dashboard products Product Cat…" at bounding box center [726, 22] width 1453 height 45
